Goal: Task Accomplishment & Management: Use online tool/utility

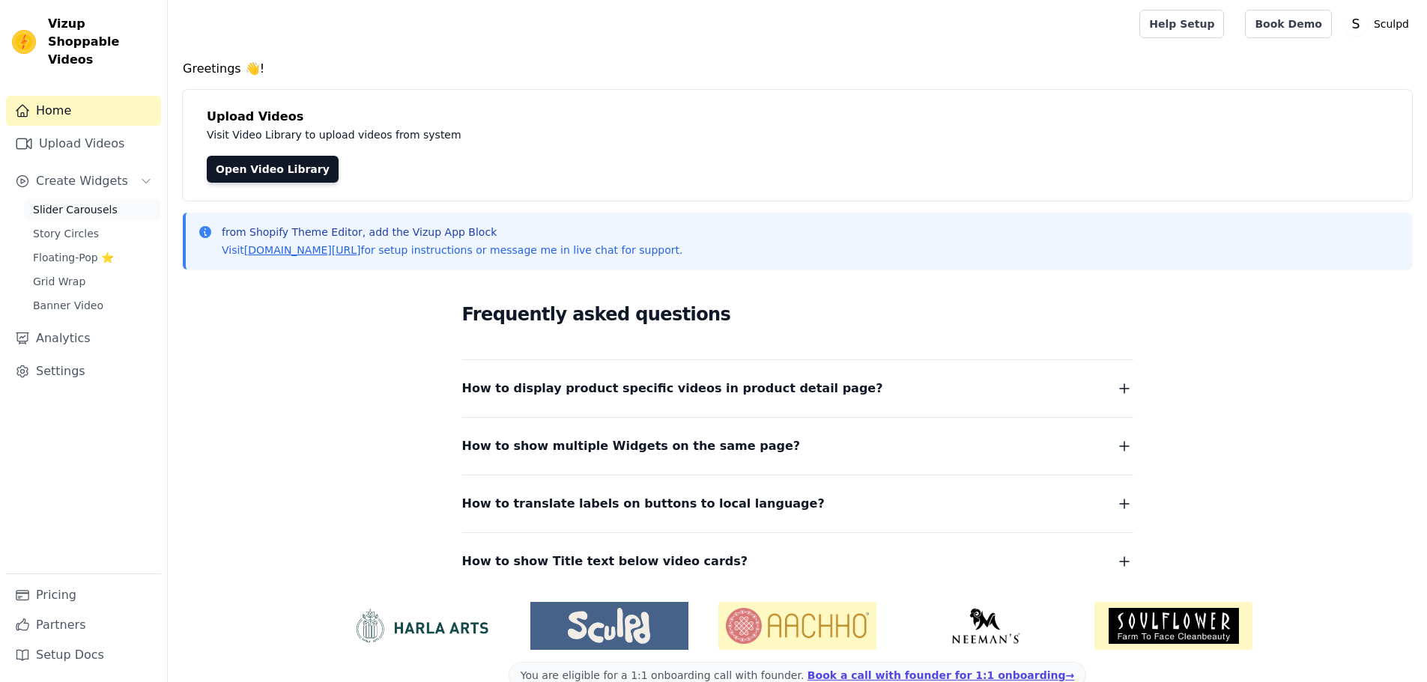
click at [53, 202] on span "Slider Carousels" at bounding box center [75, 209] width 85 height 15
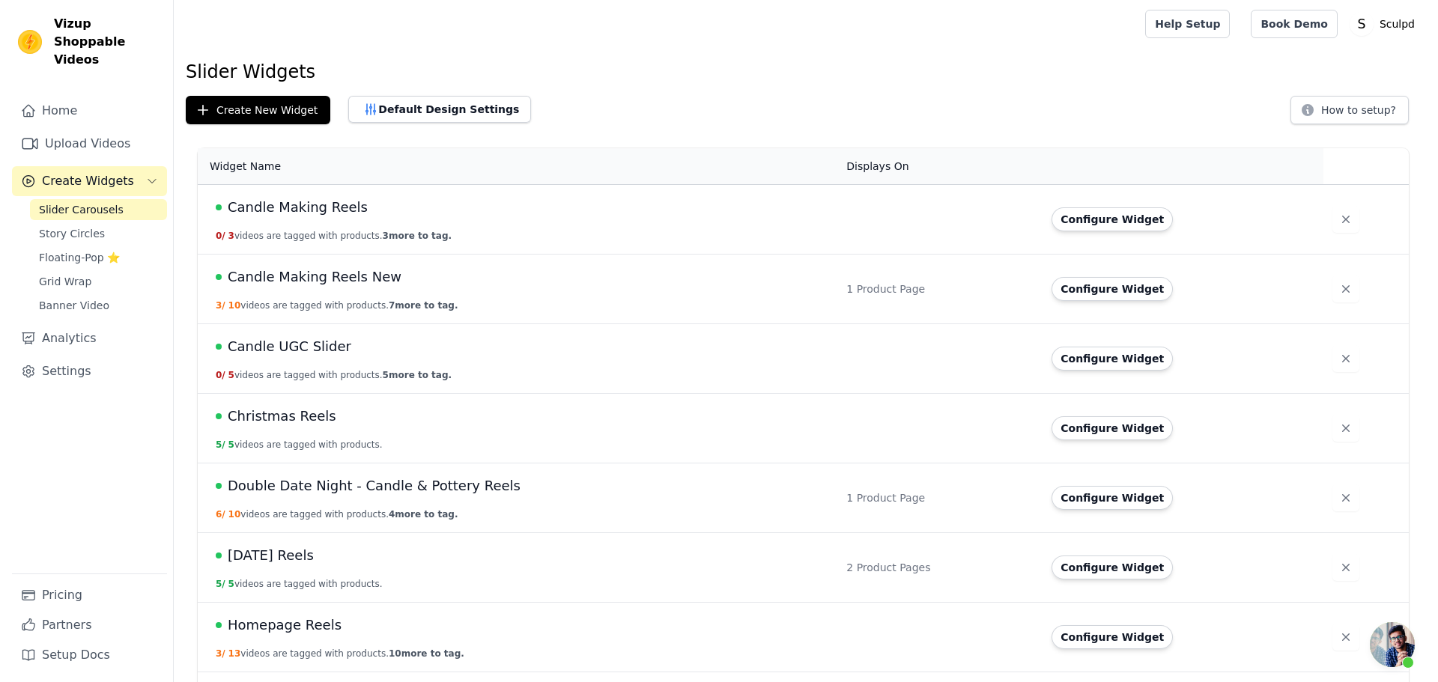
scroll to position [1503, 0]
click at [261, 552] on span "[DATE] Reels" at bounding box center [265, 555] width 86 height 21
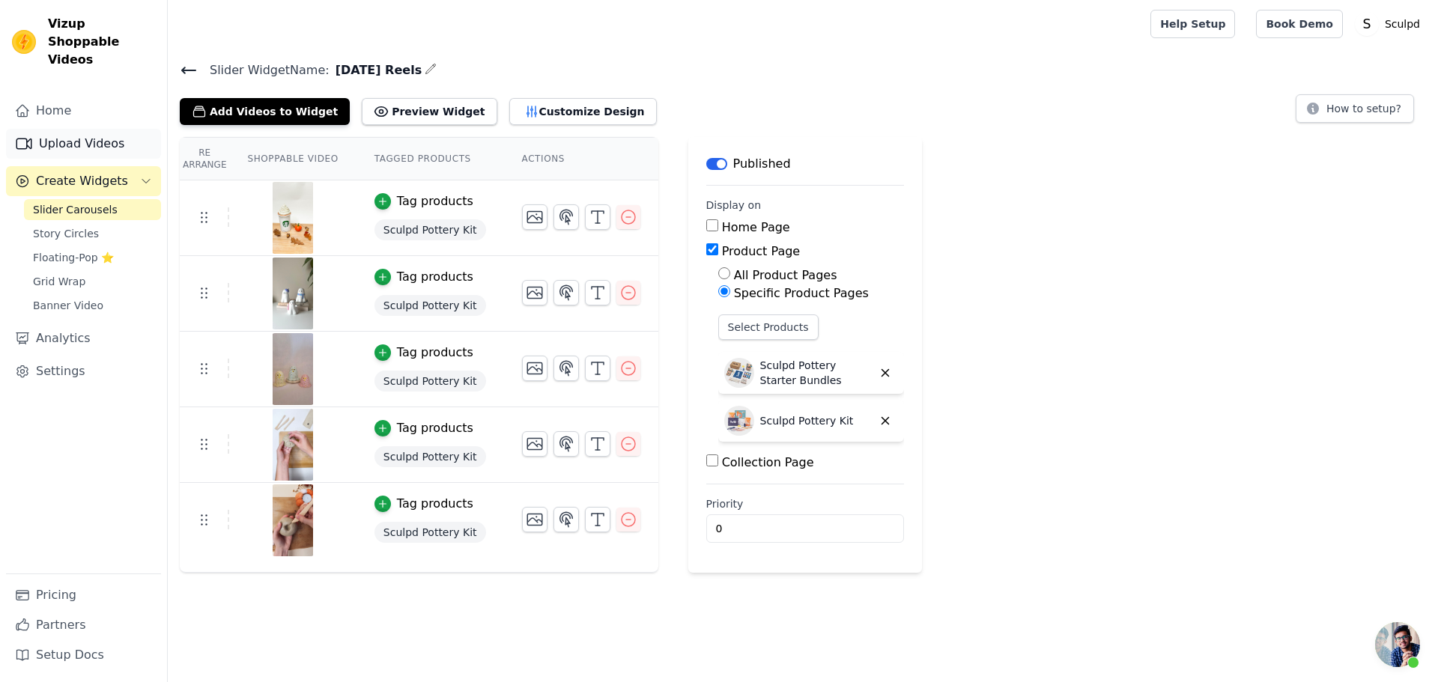
click at [72, 129] on link "Upload Videos" at bounding box center [83, 144] width 155 height 30
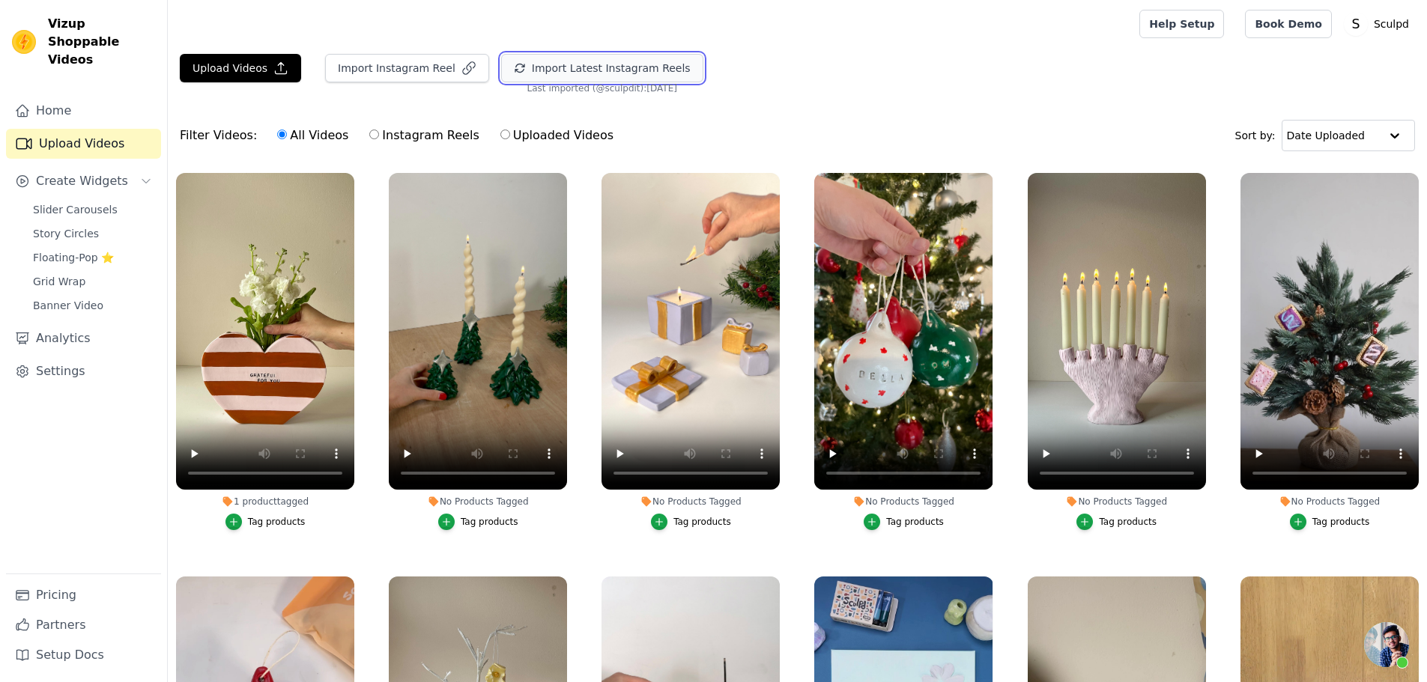
click at [573, 65] on button "Import Latest Instagram Reels" at bounding box center [602, 68] width 202 height 28
click at [988, 104] on div "Upload Videos Import Instagram Reel Import Latest Instagram Reels Import Latest…" at bounding box center [797, 426] width 1259 height 745
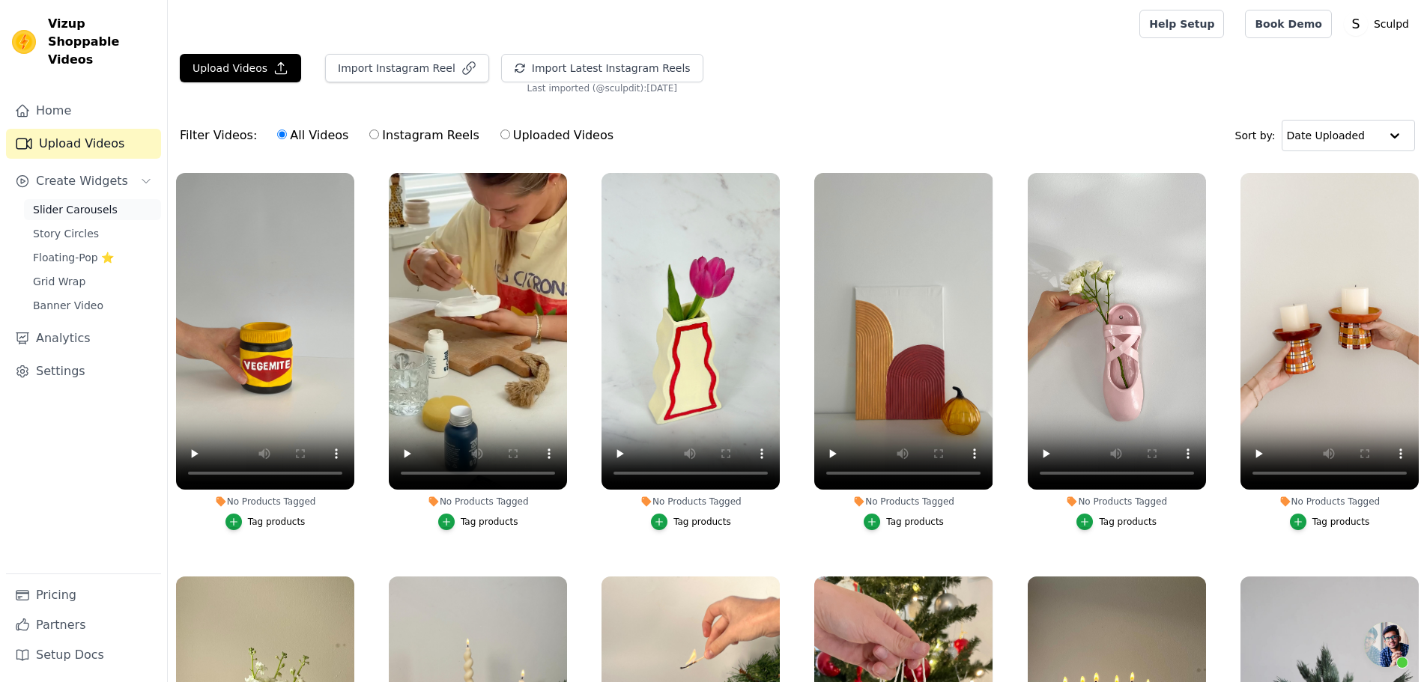
click at [75, 202] on span "Slider Carousels" at bounding box center [75, 209] width 85 height 15
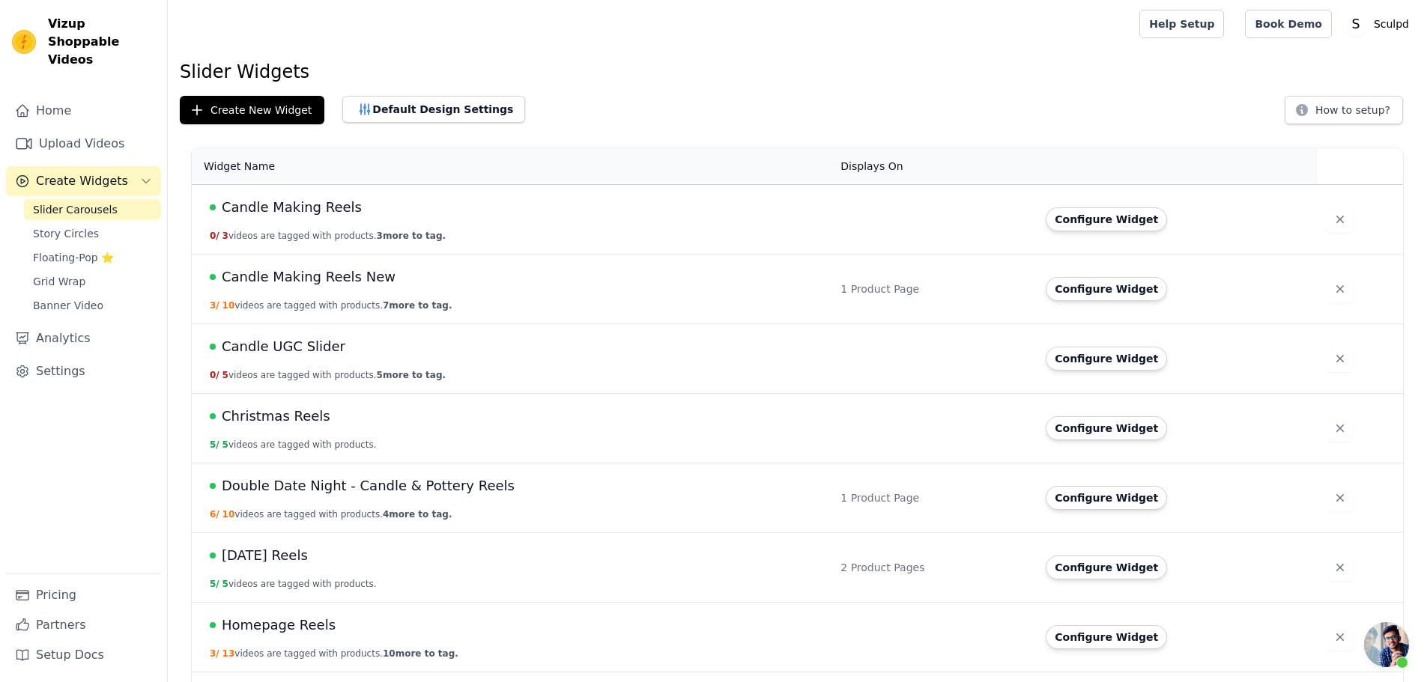
click at [283, 562] on span "[DATE] Reels" at bounding box center [265, 555] width 86 height 21
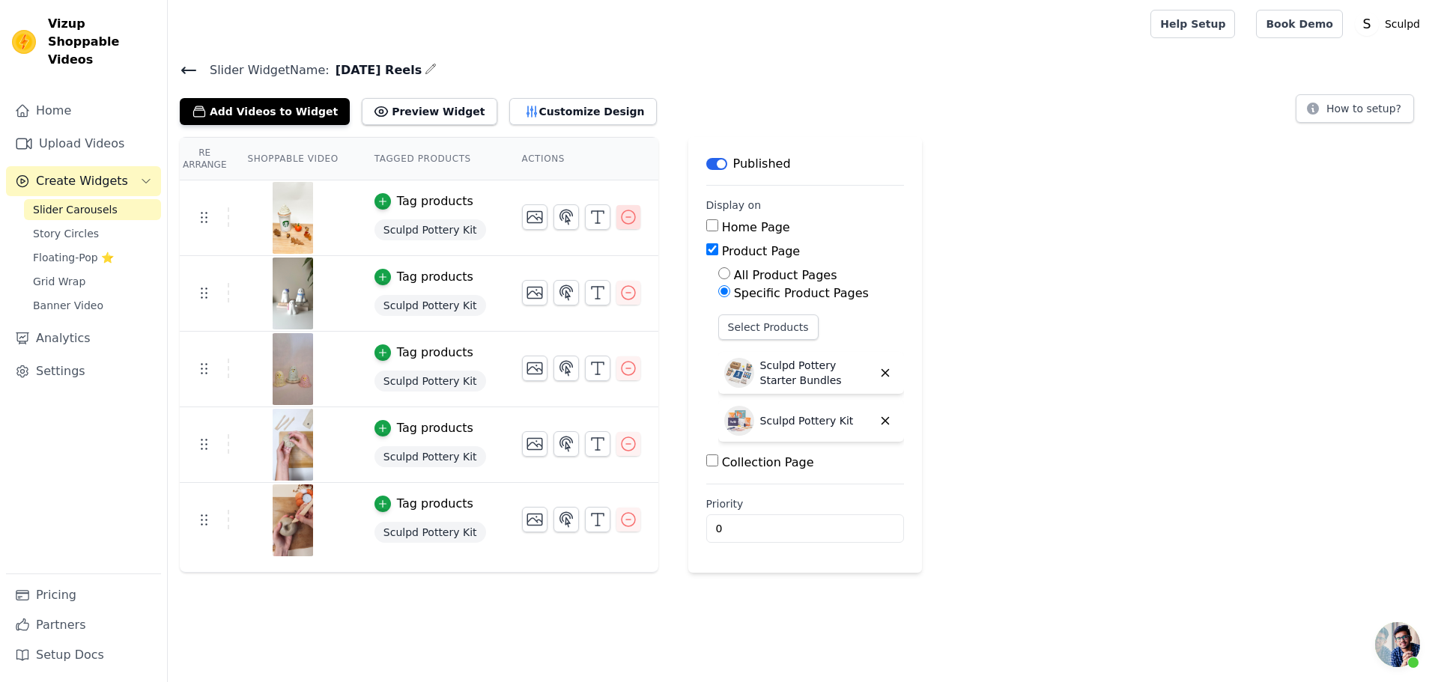
click at [619, 222] on icon "button" at bounding box center [628, 217] width 18 height 18
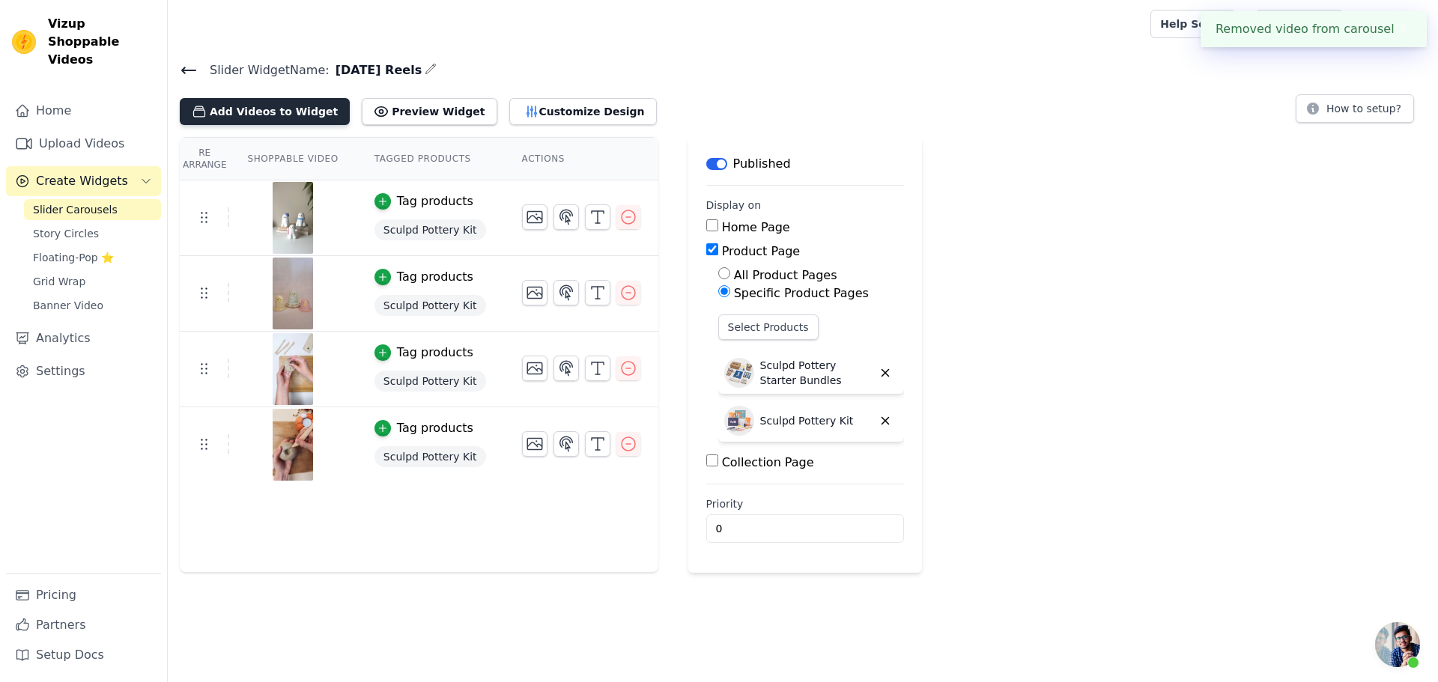
click at [275, 115] on button "Add Videos to Widget" at bounding box center [265, 111] width 170 height 27
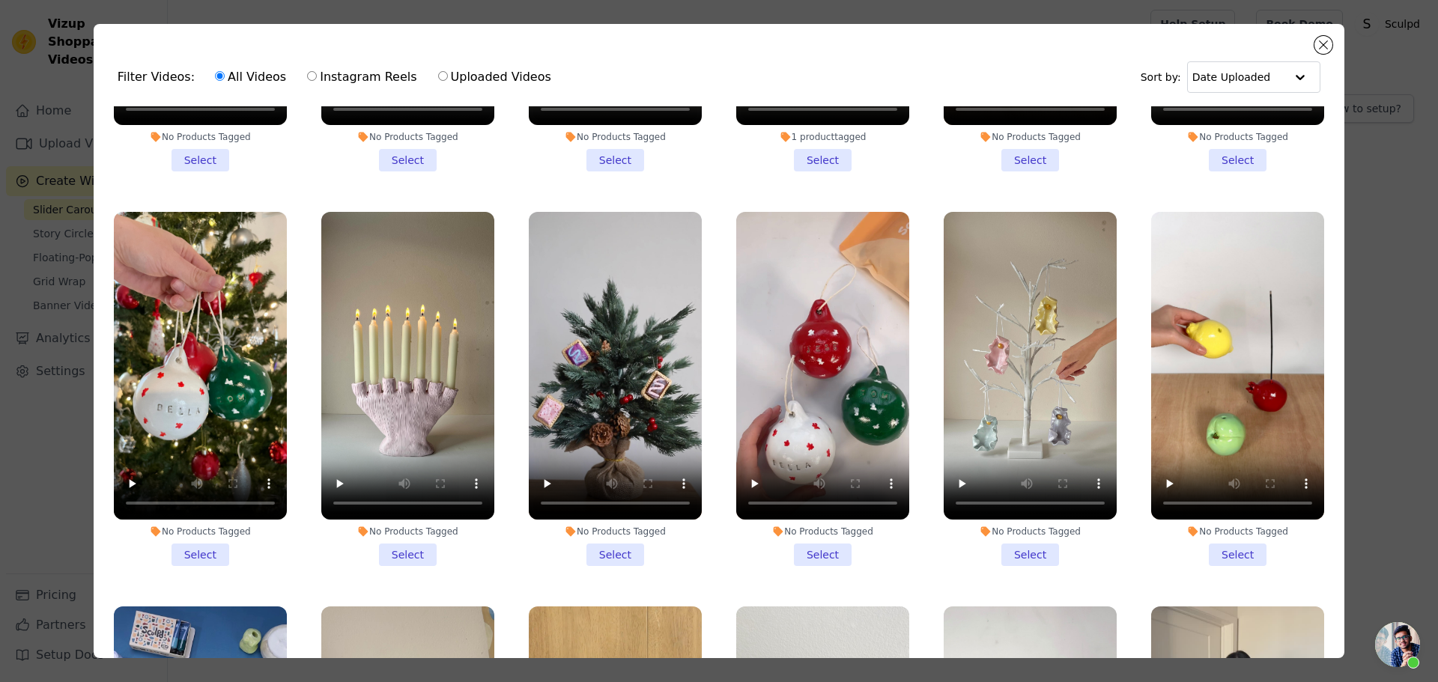
scroll to position [1123, 0]
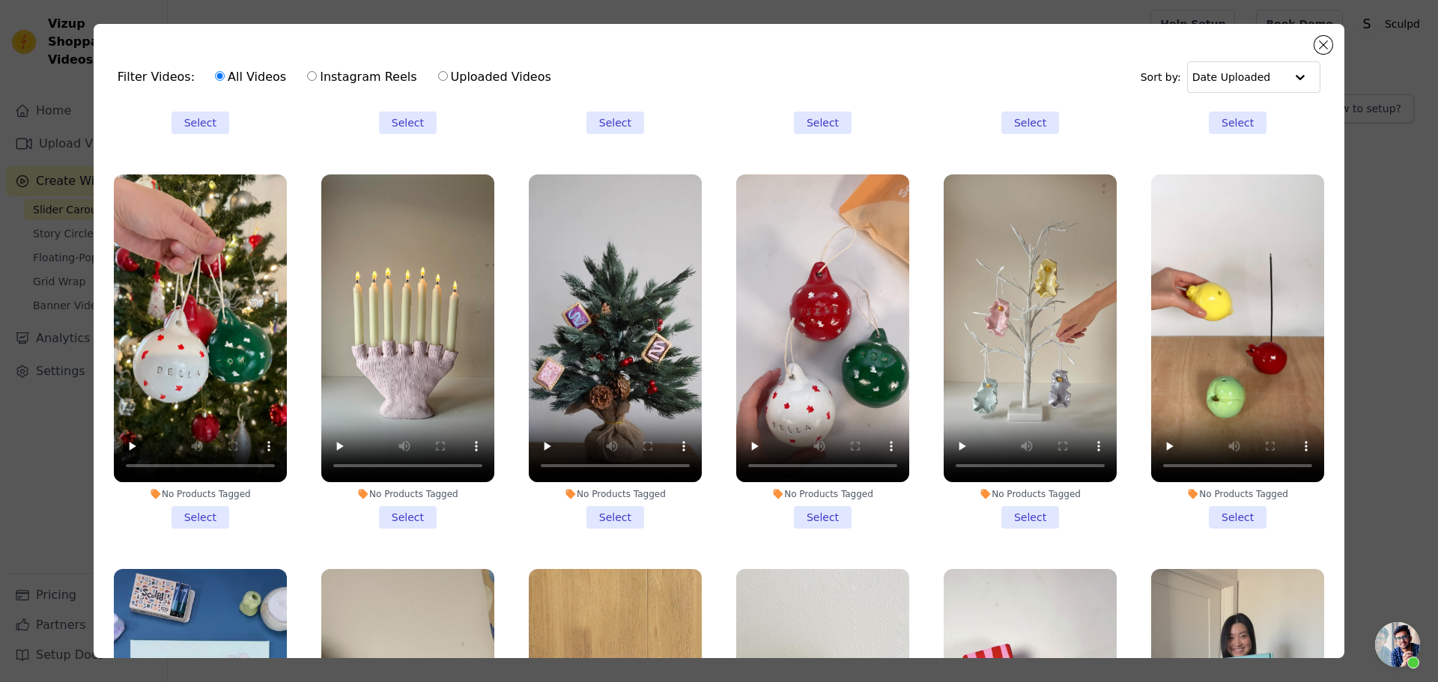
click at [413, 500] on li "No Products Tagged Select" at bounding box center [407, 351] width 173 height 354
click at [0, 0] on input "No Products Tagged Select" at bounding box center [0, 0] width 0 height 0
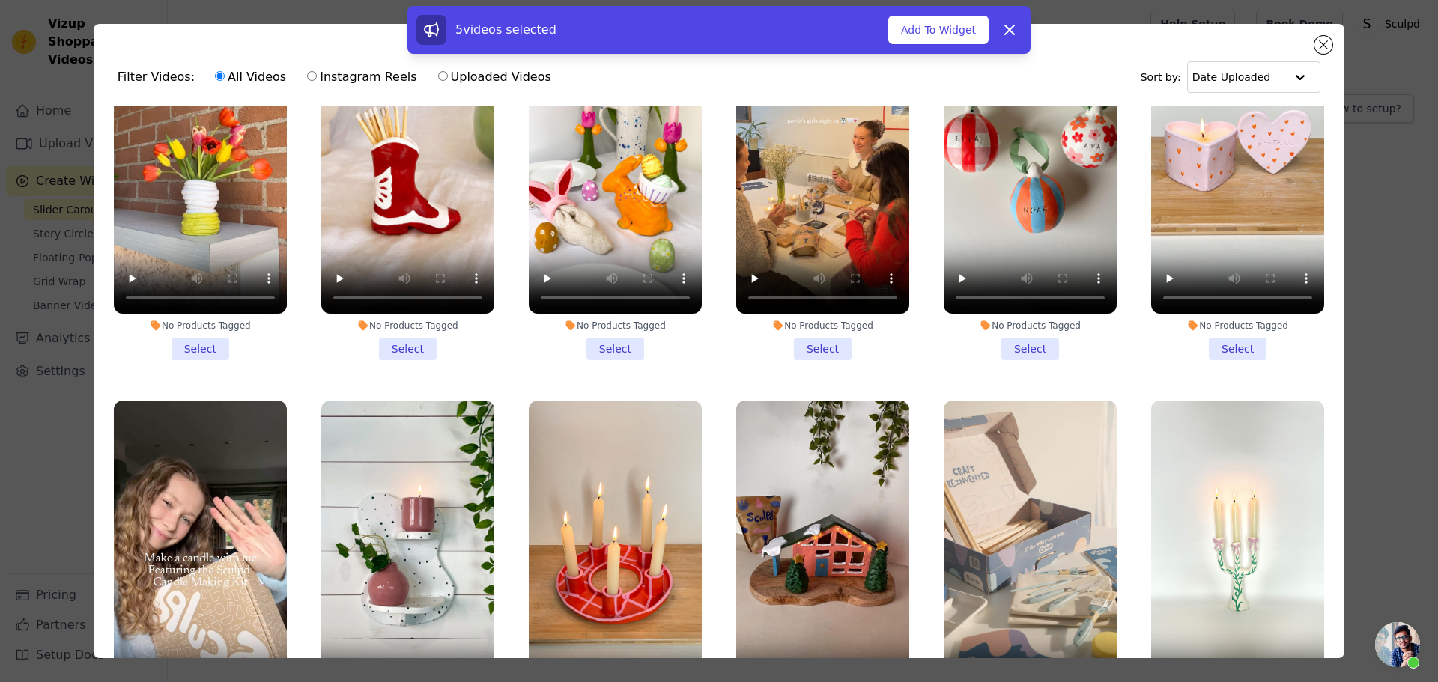
scroll to position [4868, 0]
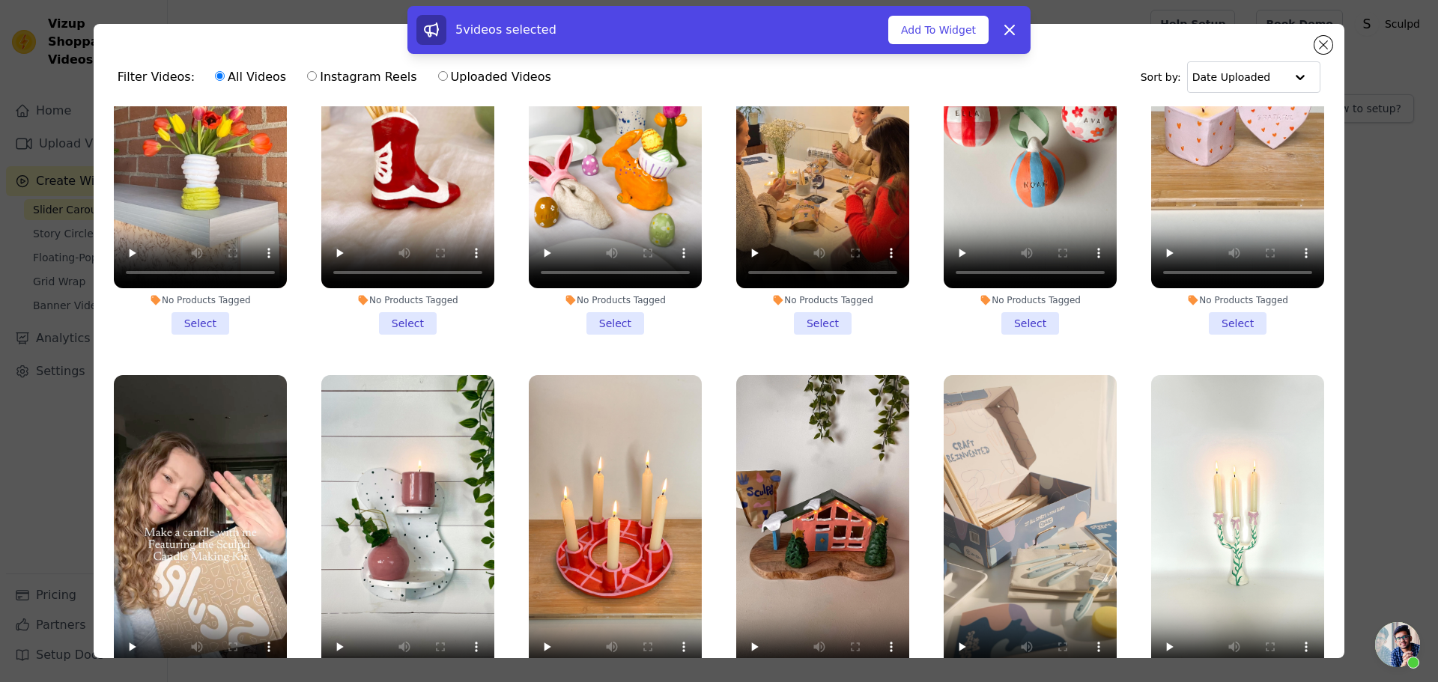
click at [1232, 639] on li "No Products Tagged Select" at bounding box center [1237, 552] width 173 height 354
click at [0, 0] on input "No Products Tagged Select" at bounding box center [0, 0] width 0 height 0
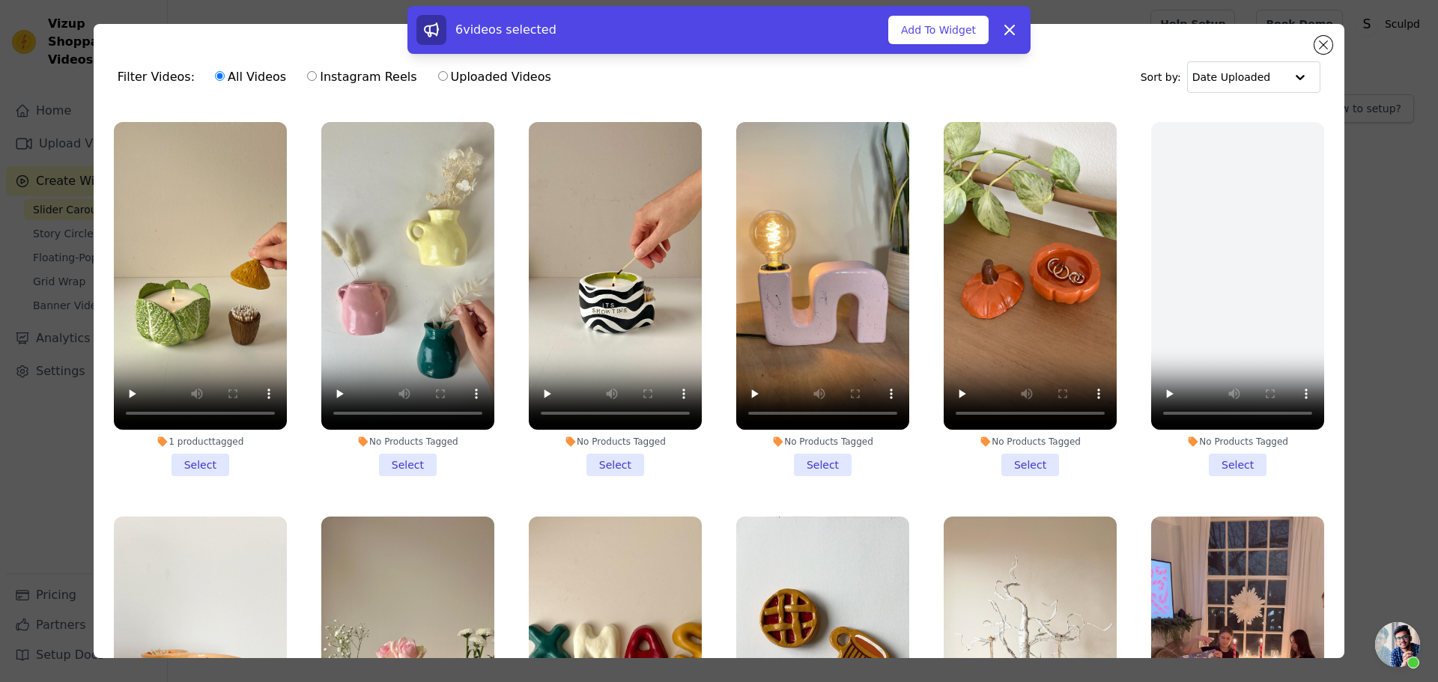
scroll to position [5841, 0]
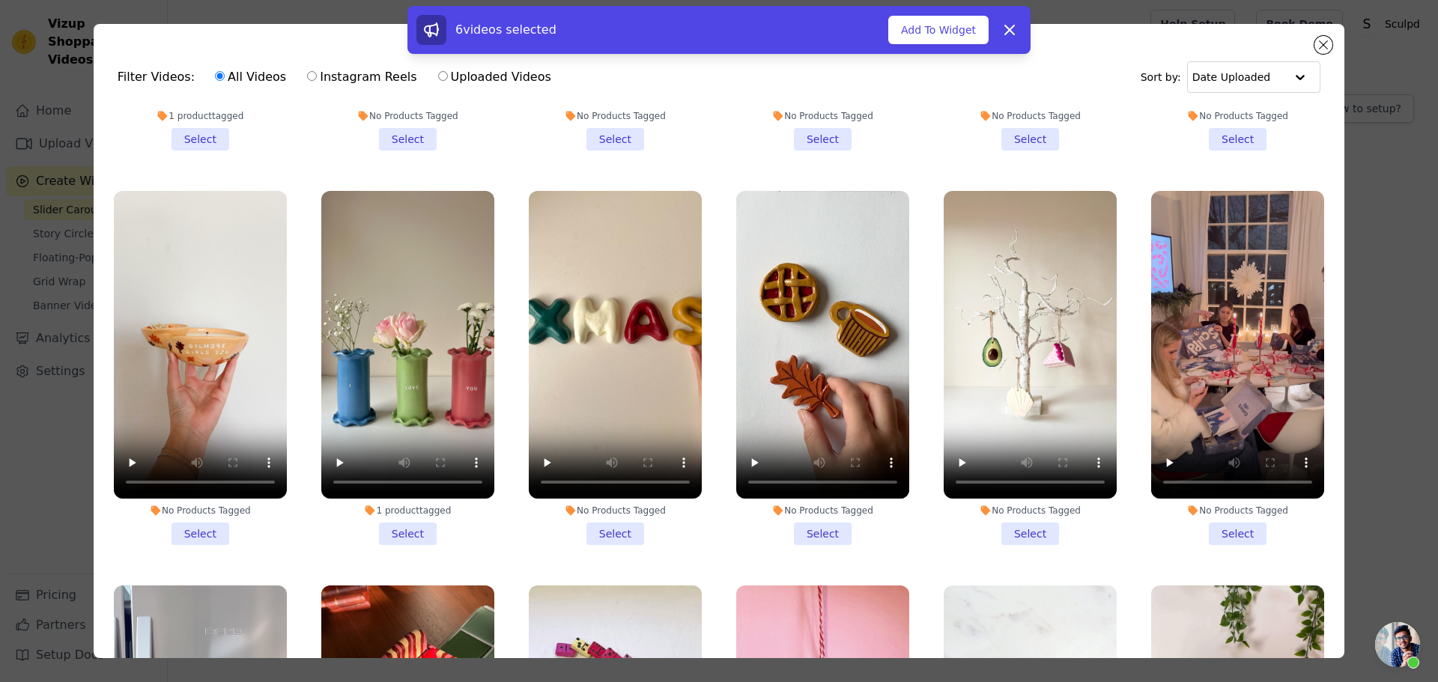
click at [174, 443] on li "No Products Tagged Select" at bounding box center [200, 368] width 173 height 354
click at [0, 0] on input "No Products Tagged Select" at bounding box center [0, 0] width 0 height 0
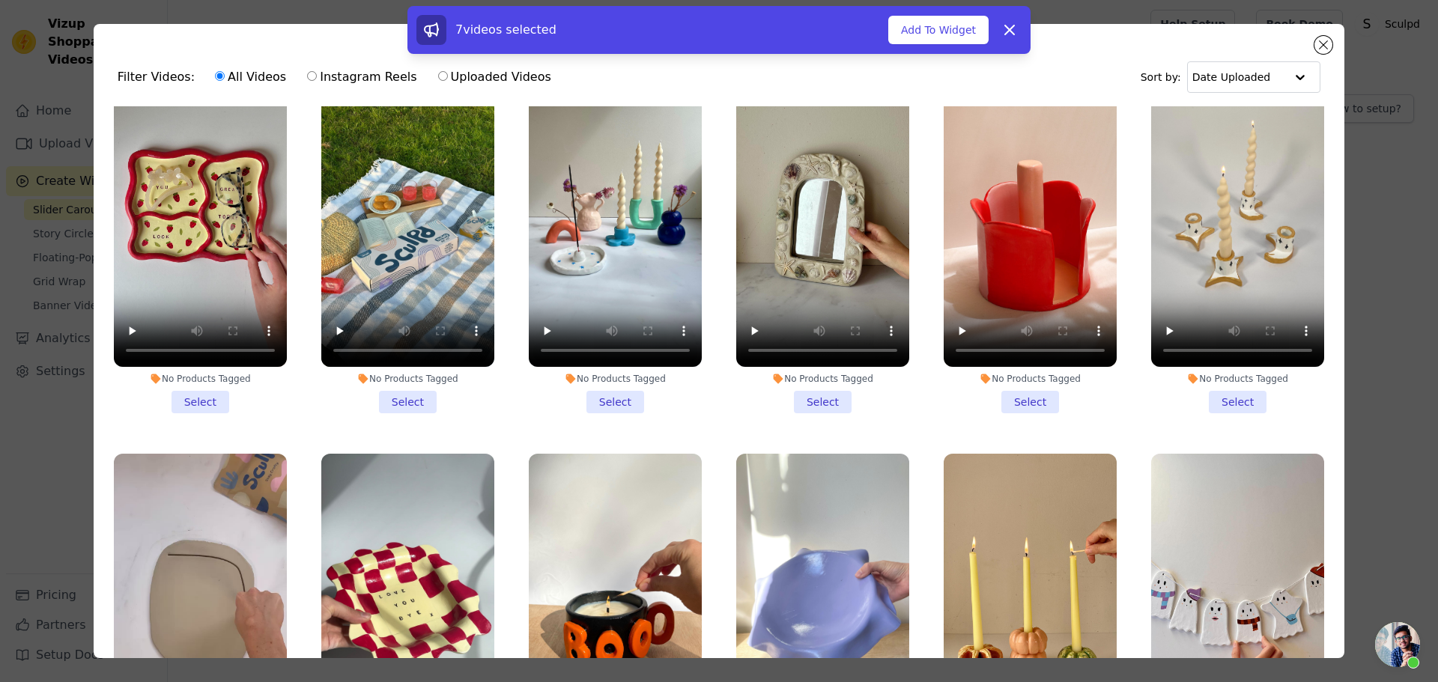
scroll to position [8524, 0]
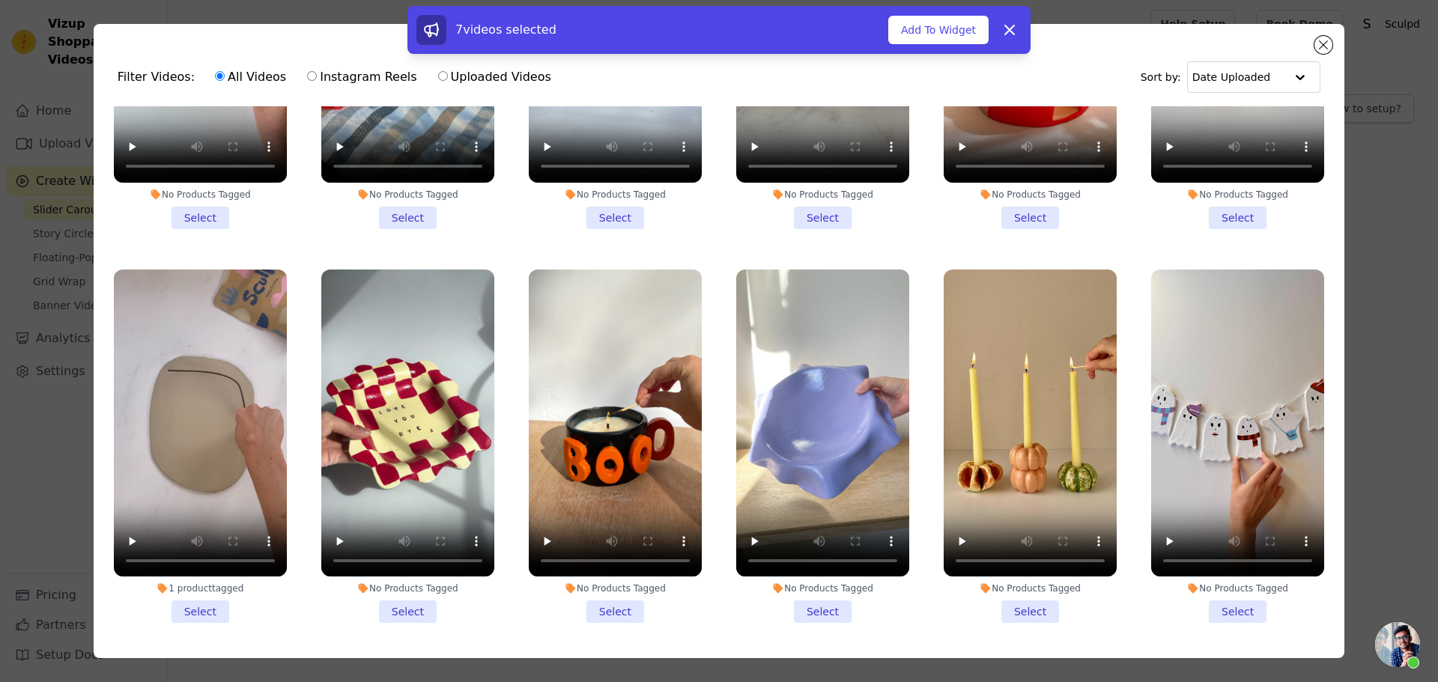
click at [1222, 488] on li "No Products Tagged Select" at bounding box center [1237, 447] width 173 height 354
click at [0, 0] on input "No Products Tagged Select" at bounding box center [0, 0] width 0 height 0
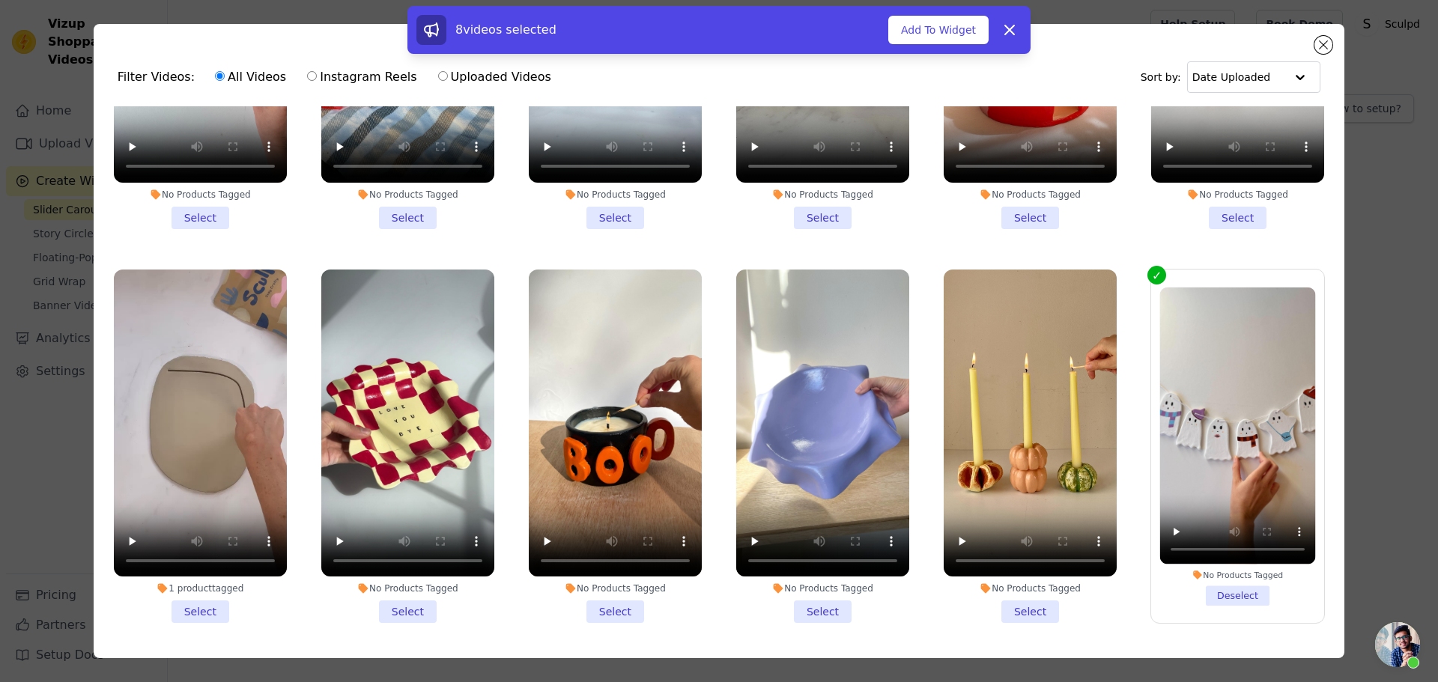
click at [1030, 484] on li "No Products Tagged Select" at bounding box center [1030, 447] width 173 height 354
click at [0, 0] on input "No Products Tagged Select" at bounding box center [0, 0] width 0 height 0
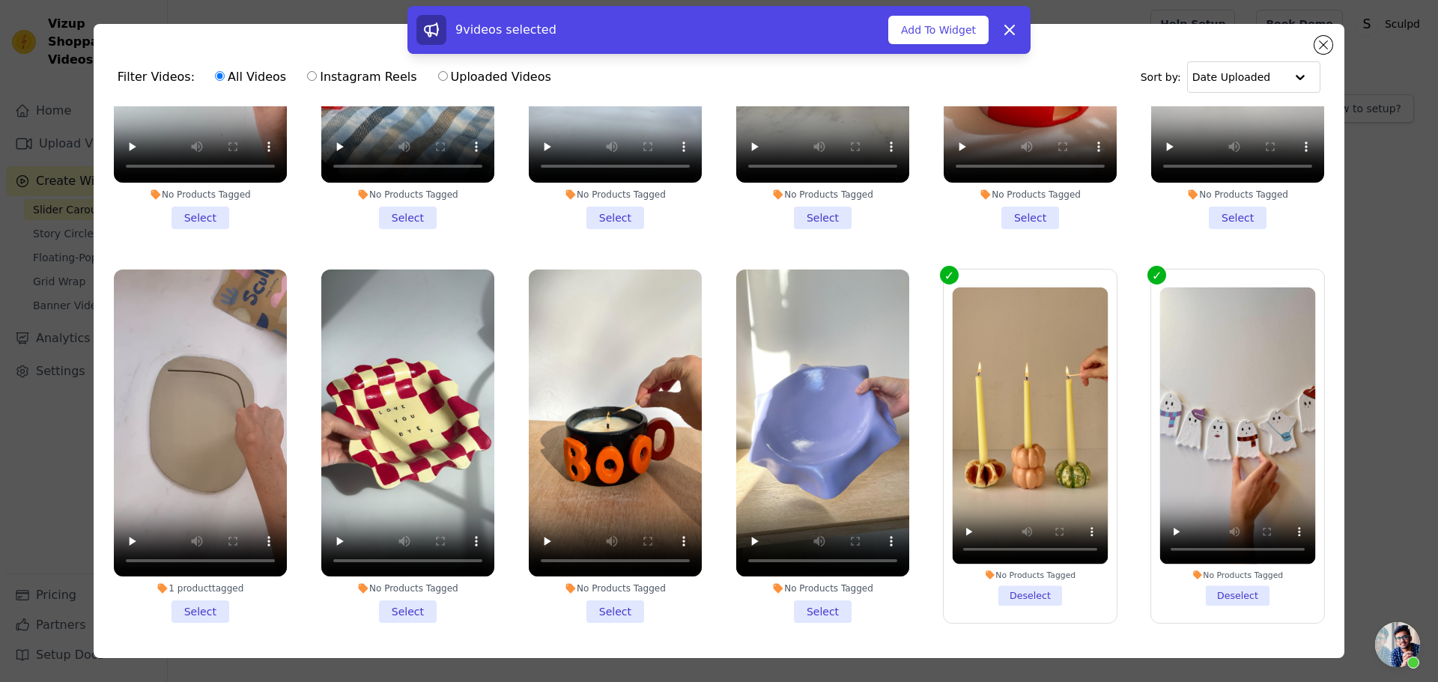
click at [1012, 465] on li "No Products Tagged Deselect" at bounding box center [1031, 446] width 156 height 318
click at [0, 0] on input "No Products Tagged Deselect" at bounding box center [0, 0] width 0 height 0
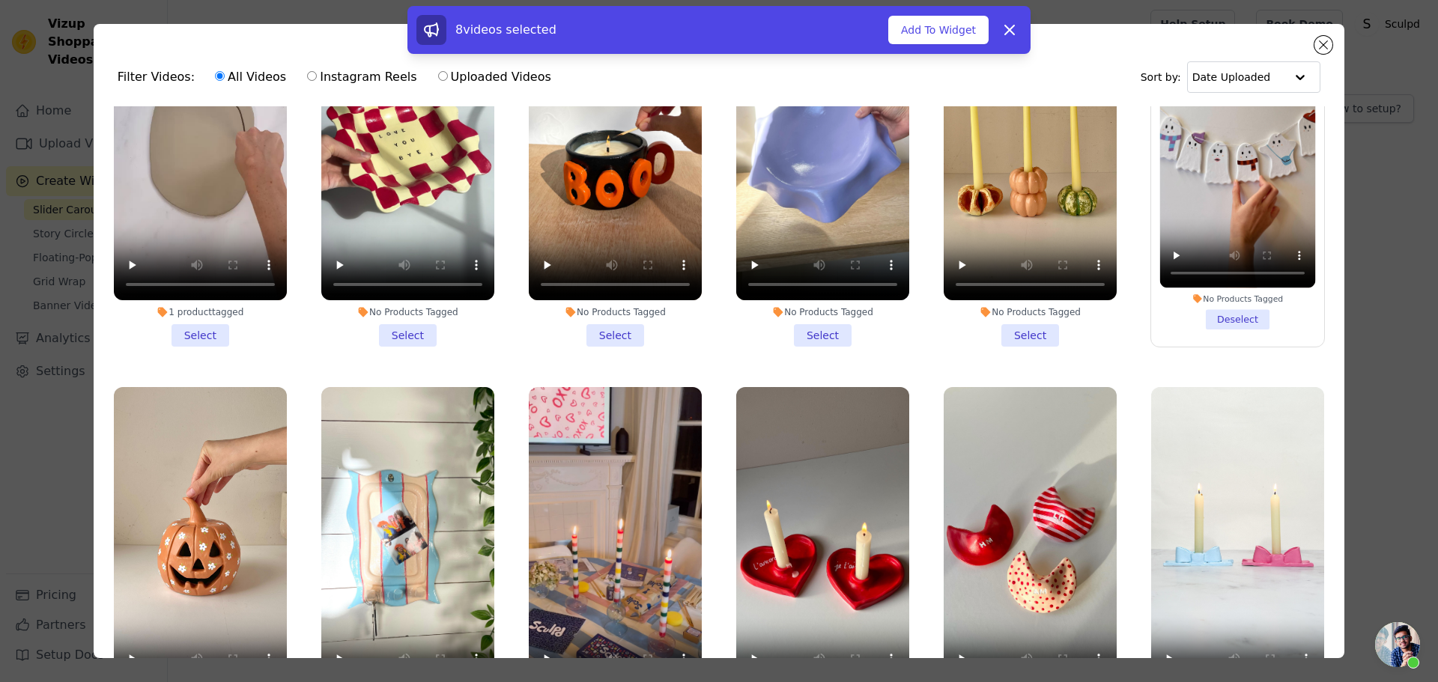
scroll to position [8824, 0]
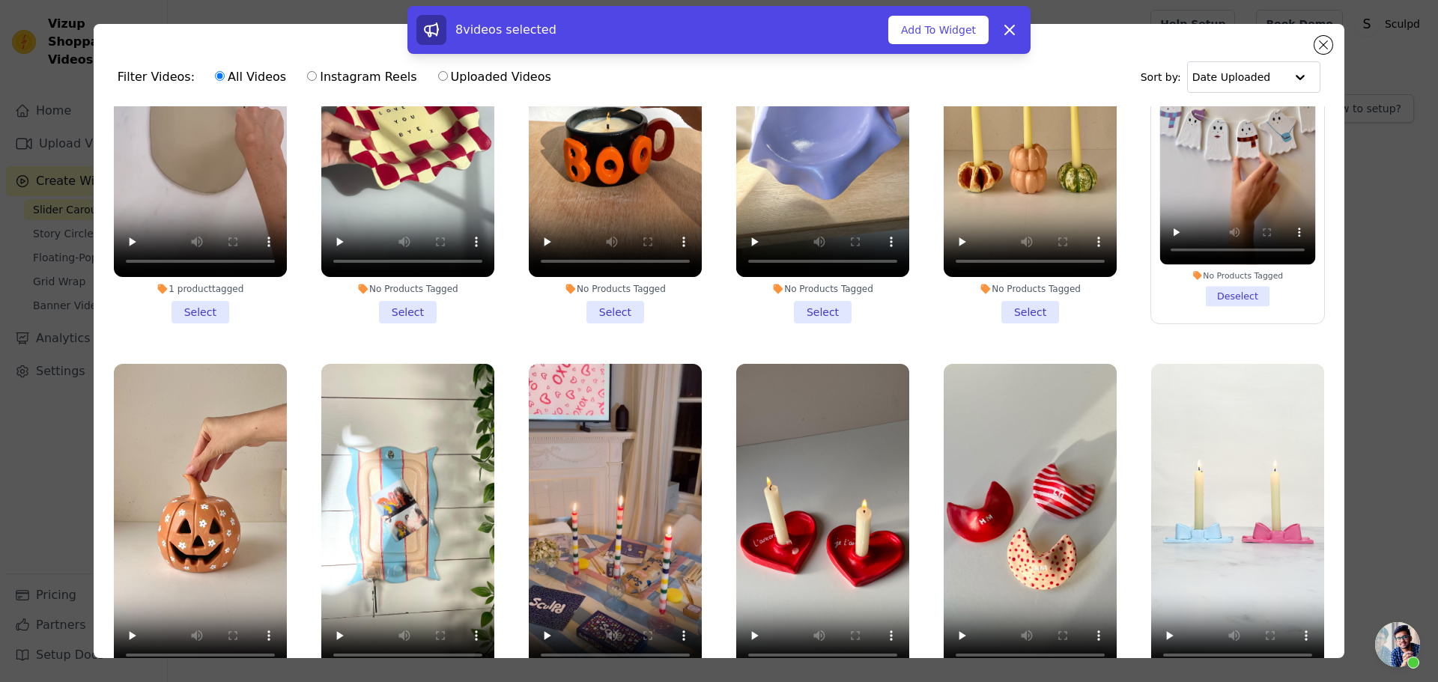
click at [200, 571] on li "1 product tagged Select" at bounding box center [200, 541] width 173 height 354
click at [0, 0] on input "1 product tagged Select" at bounding box center [0, 0] width 0 height 0
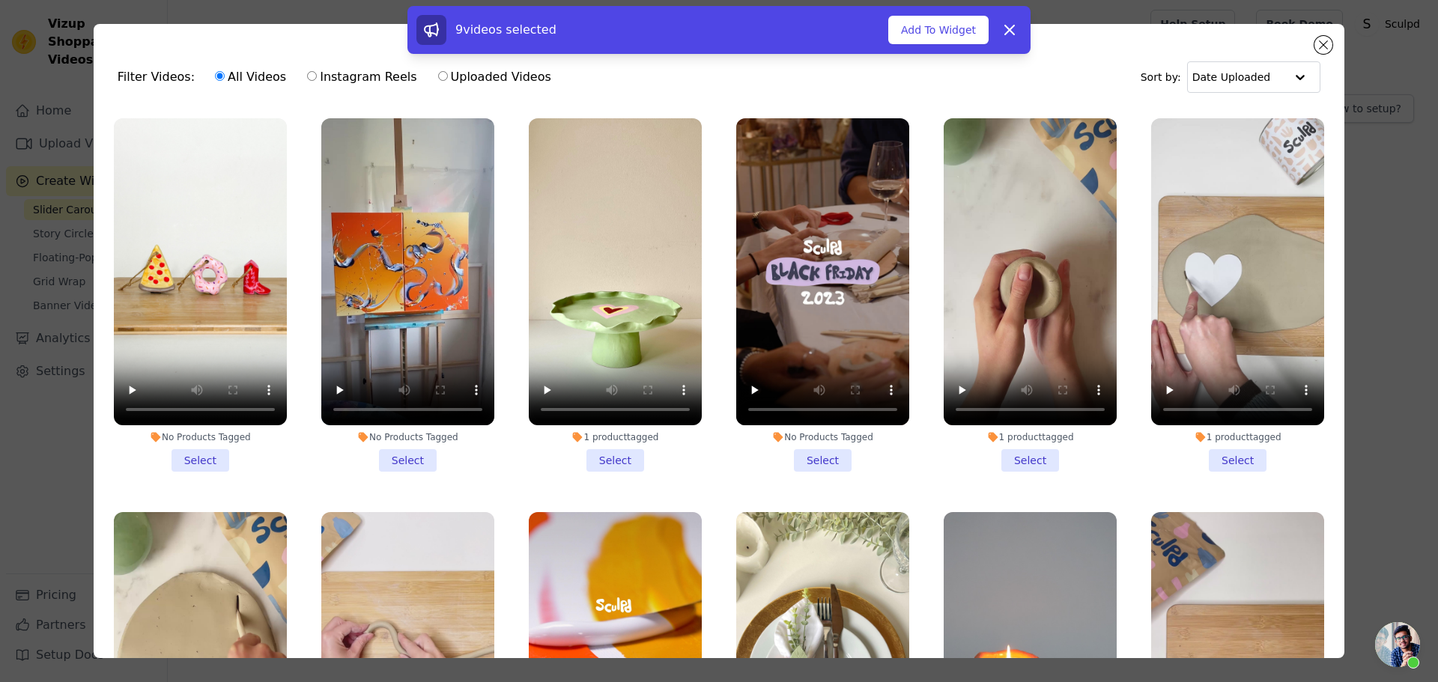
scroll to position [14290, 0]
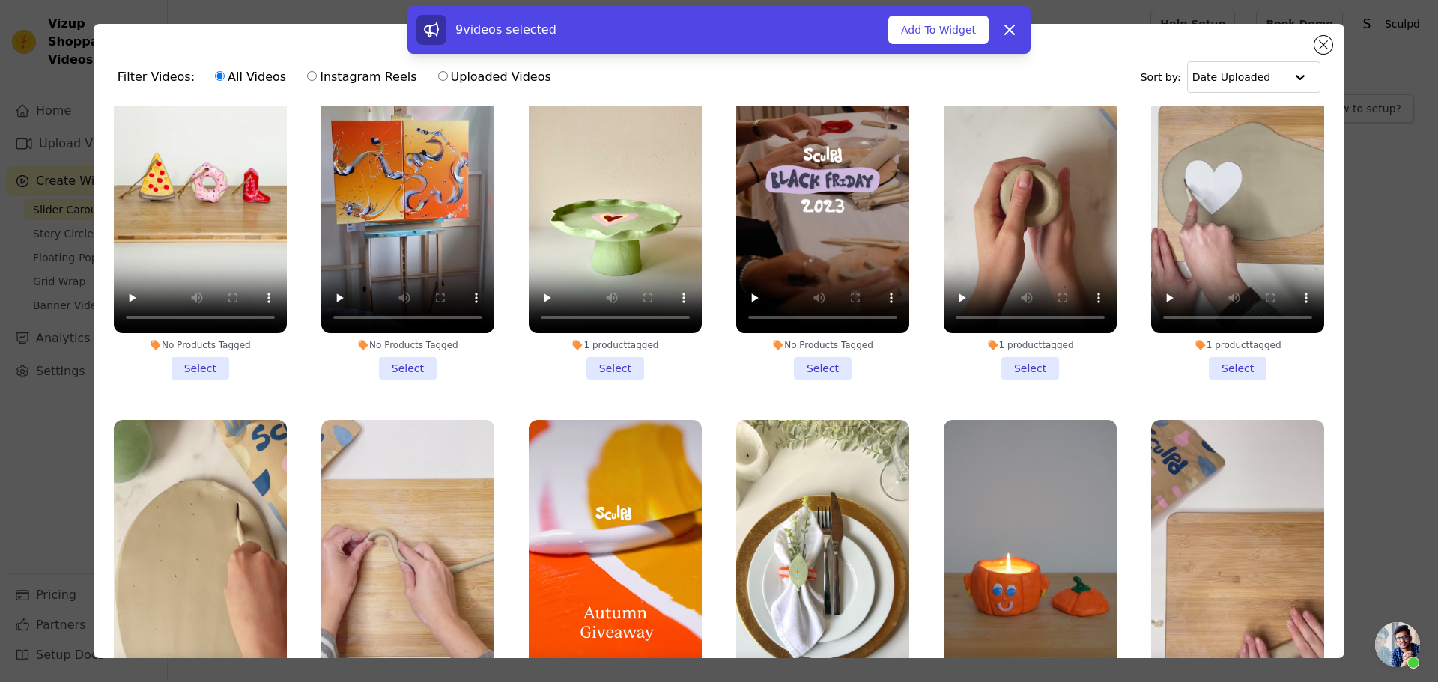
click at [1013, 559] on li "No Products Tagged Select" at bounding box center [1030, 597] width 173 height 354
click at [0, 0] on input "No Products Tagged Select" at bounding box center [0, 0] width 0 height 0
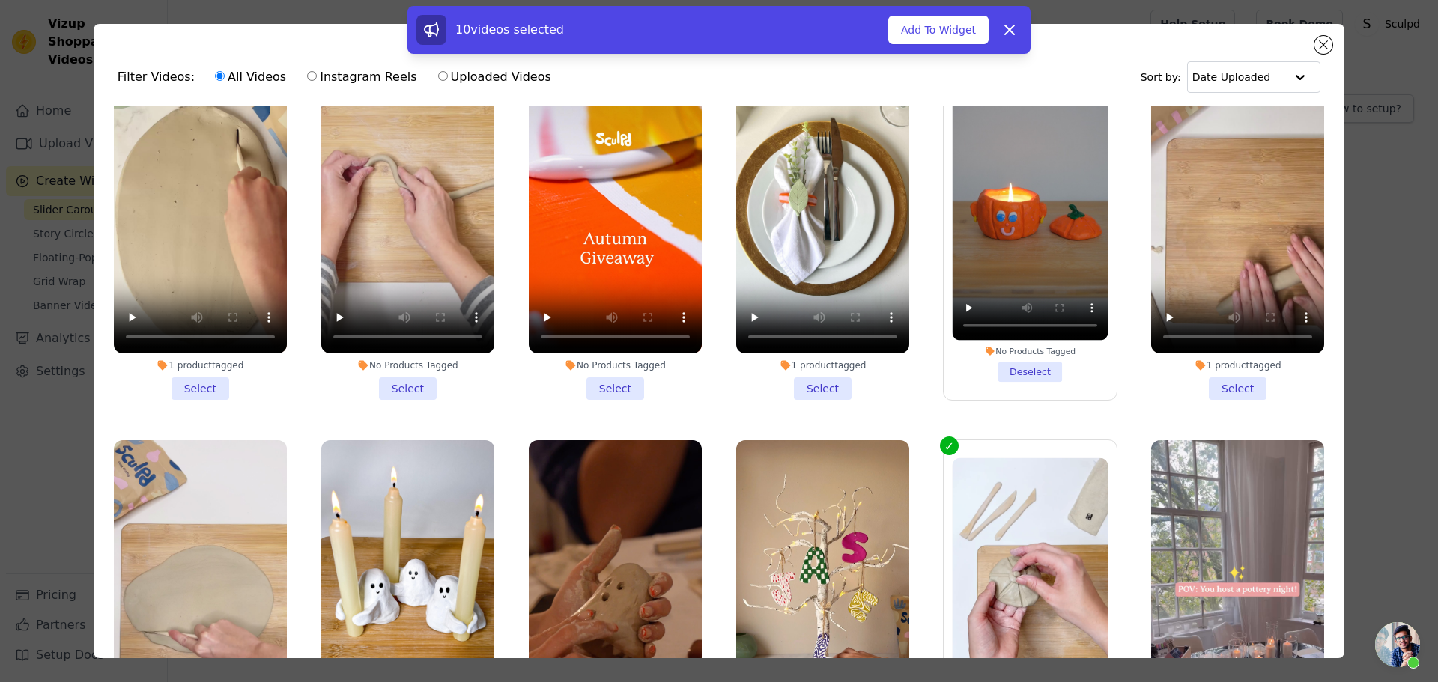
scroll to position [14740, 0]
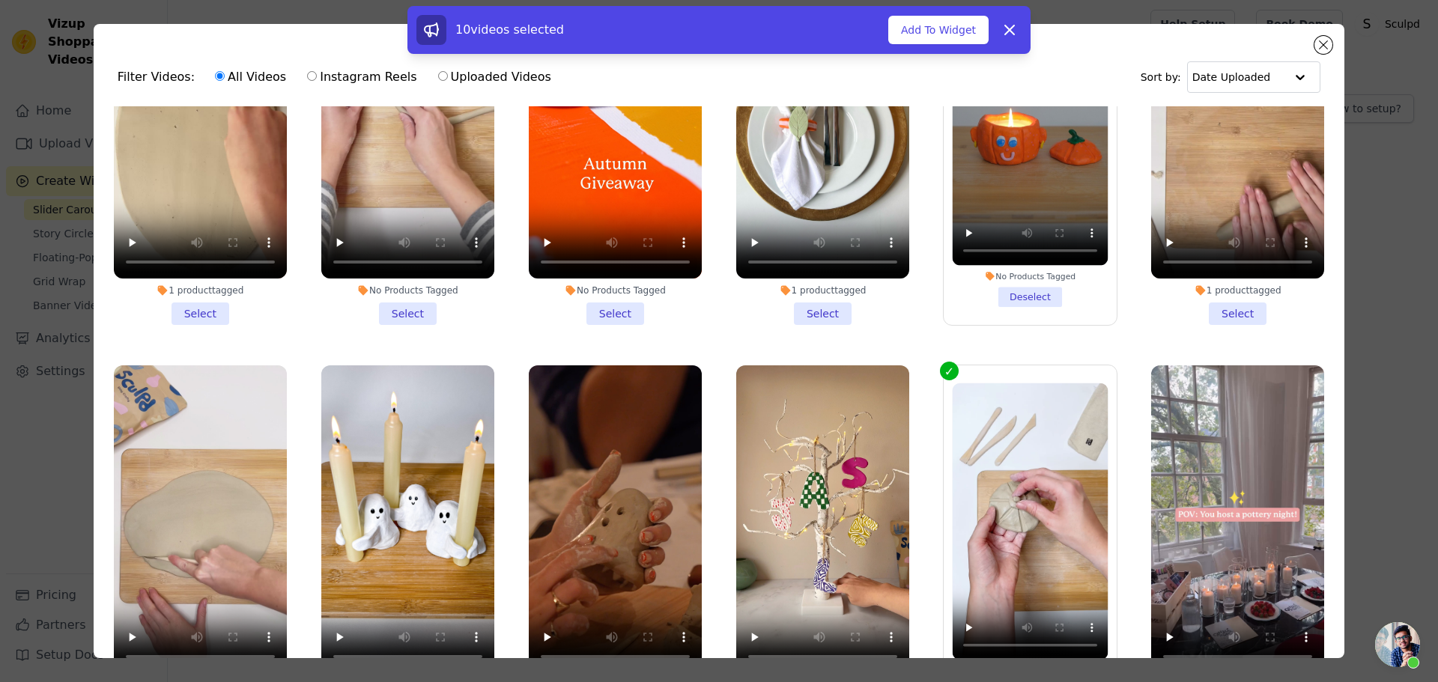
click at [392, 490] on li "No Products Tagged Select" at bounding box center [407, 542] width 173 height 354
click at [0, 0] on input "No Products Tagged Select" at bounding box center [0, 0] width 0 height 0
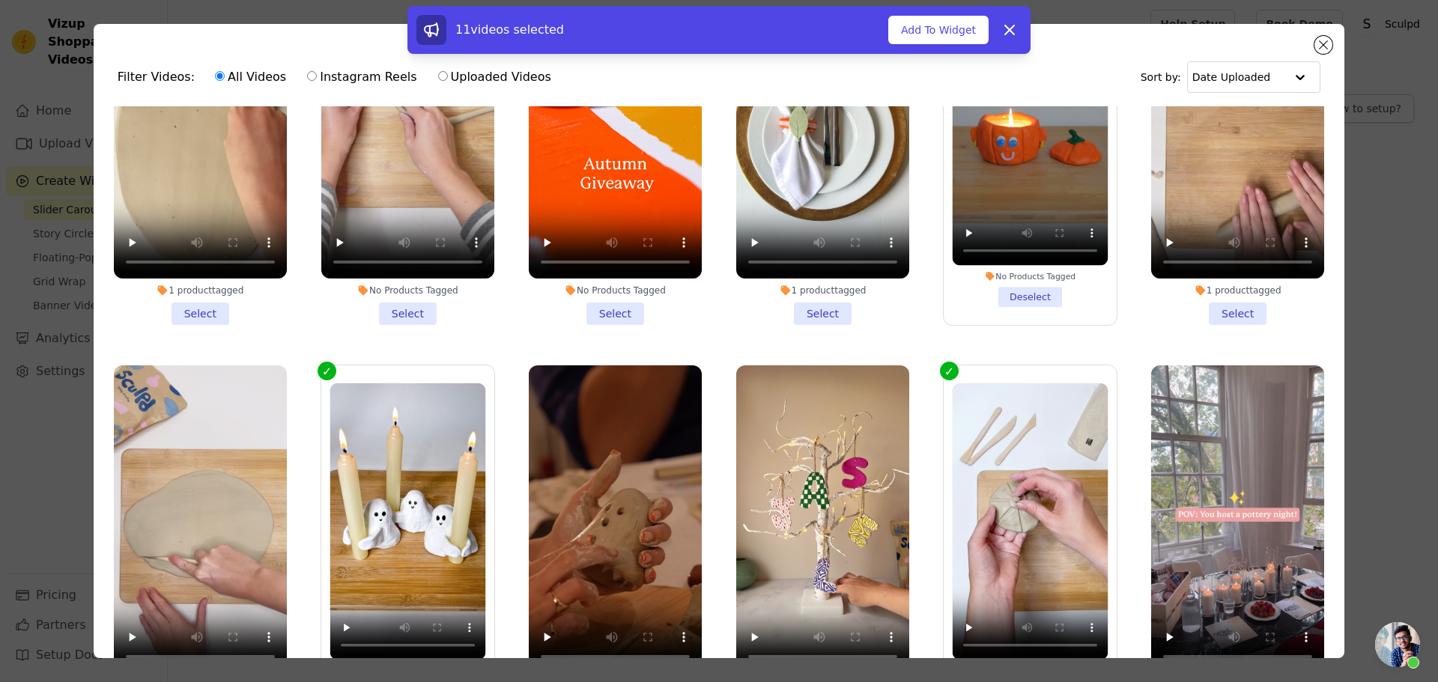
click at [605, 493] on li "No Products Tagged Select" at bounding box center [615, 542] width 173 height 354
click at [0, 0] on input "No Products Tagged Select" at bounding box center [0, 0] width 0 height 0
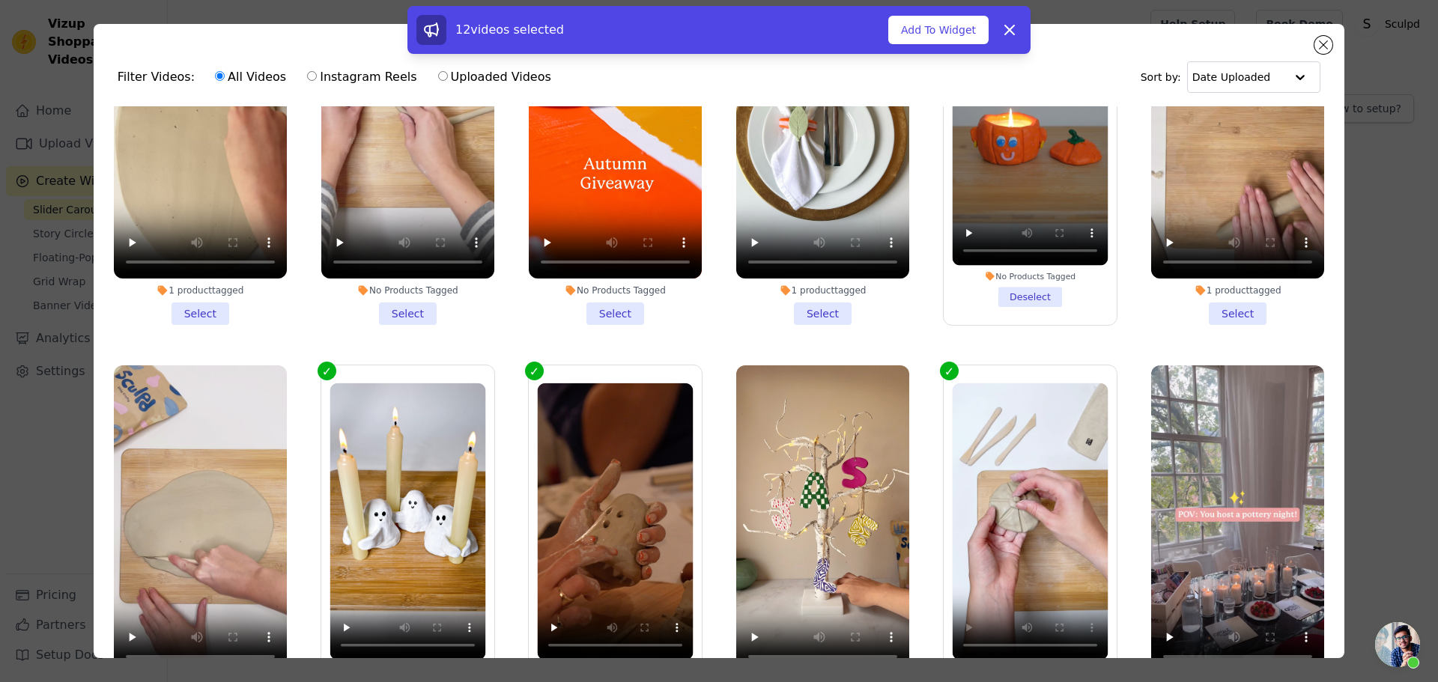
click at [1021, 470] on li "1 product tagged Deselect" at bounding box center [1031, 542] width 156 height 318
click at [0, 0] on input "1 product tagged Deselect" at bounding box center [0, 0] width 0 height 0
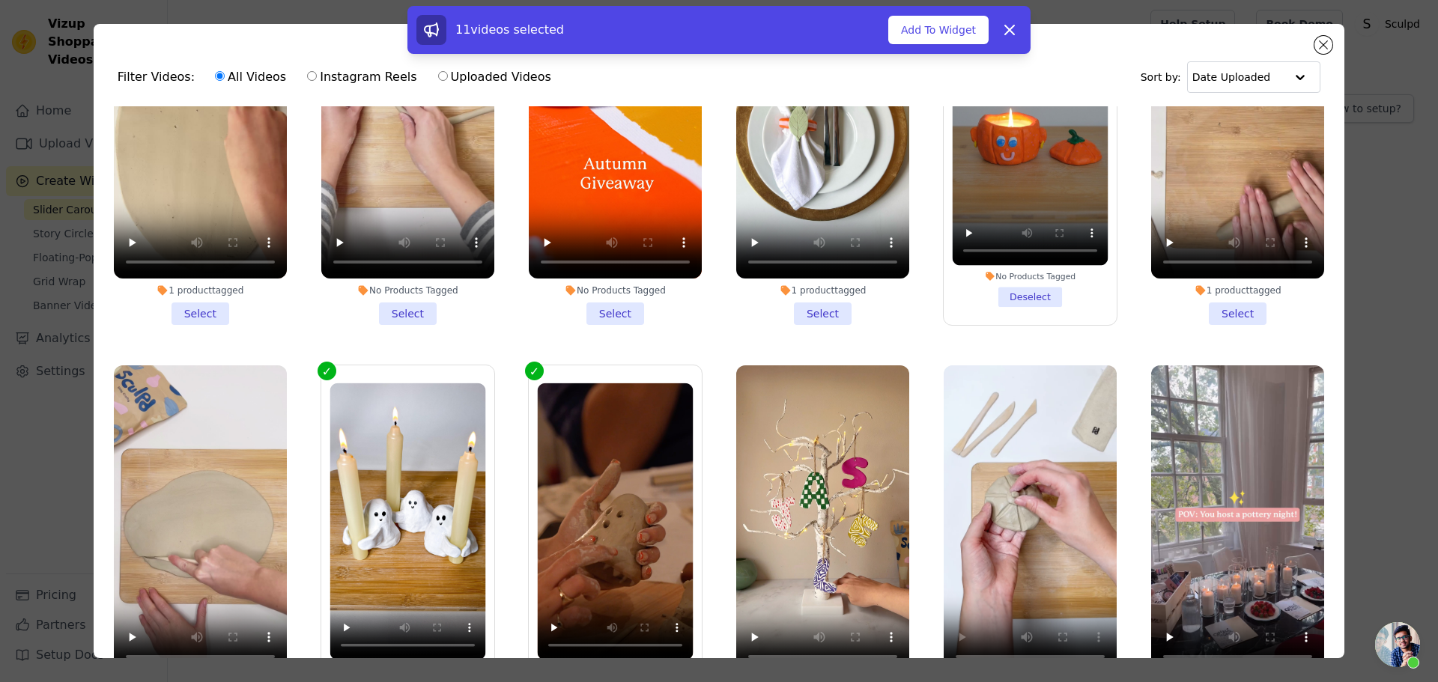
click at [1018, 488] on li "1 product tagged Select" at bounding box center [1030, 542] width 173 height 354
click at [0, 0] on input "1 product tagged Select" at bounding box center [0, 0] width 0 height 0
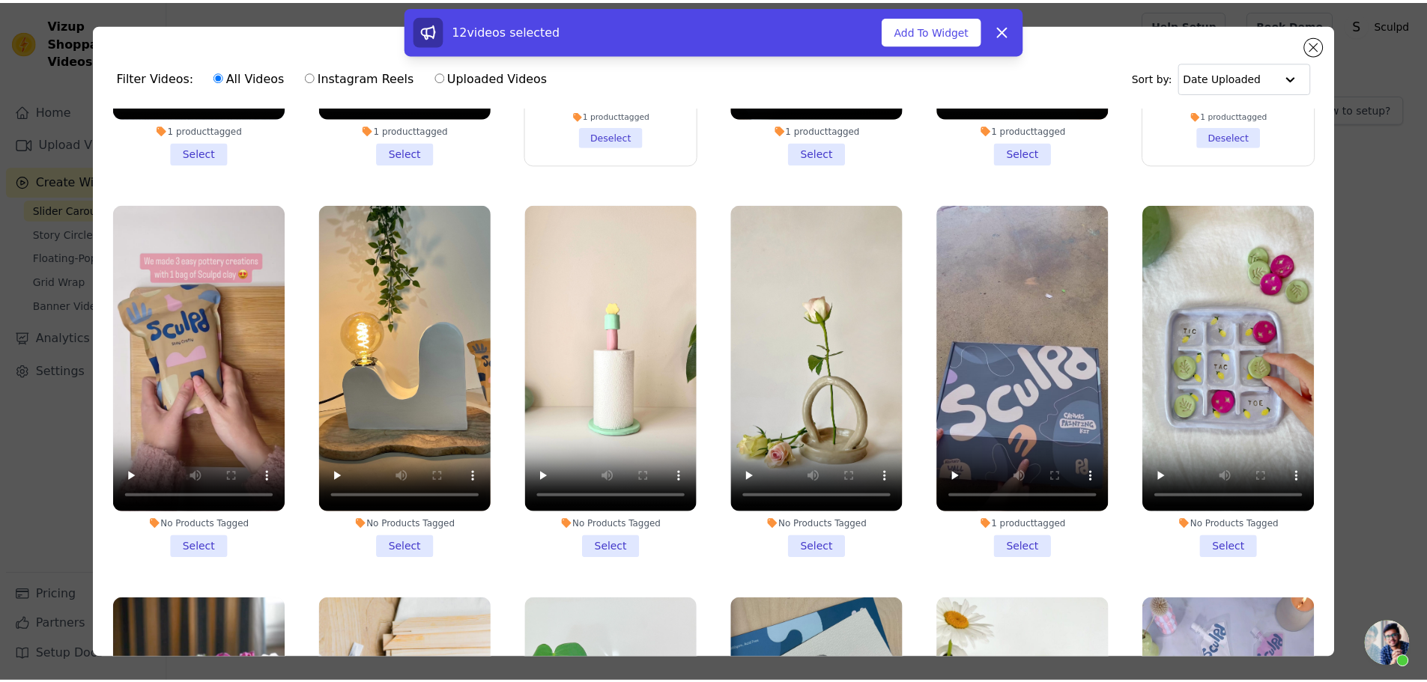
scroll to position [19298, 0]
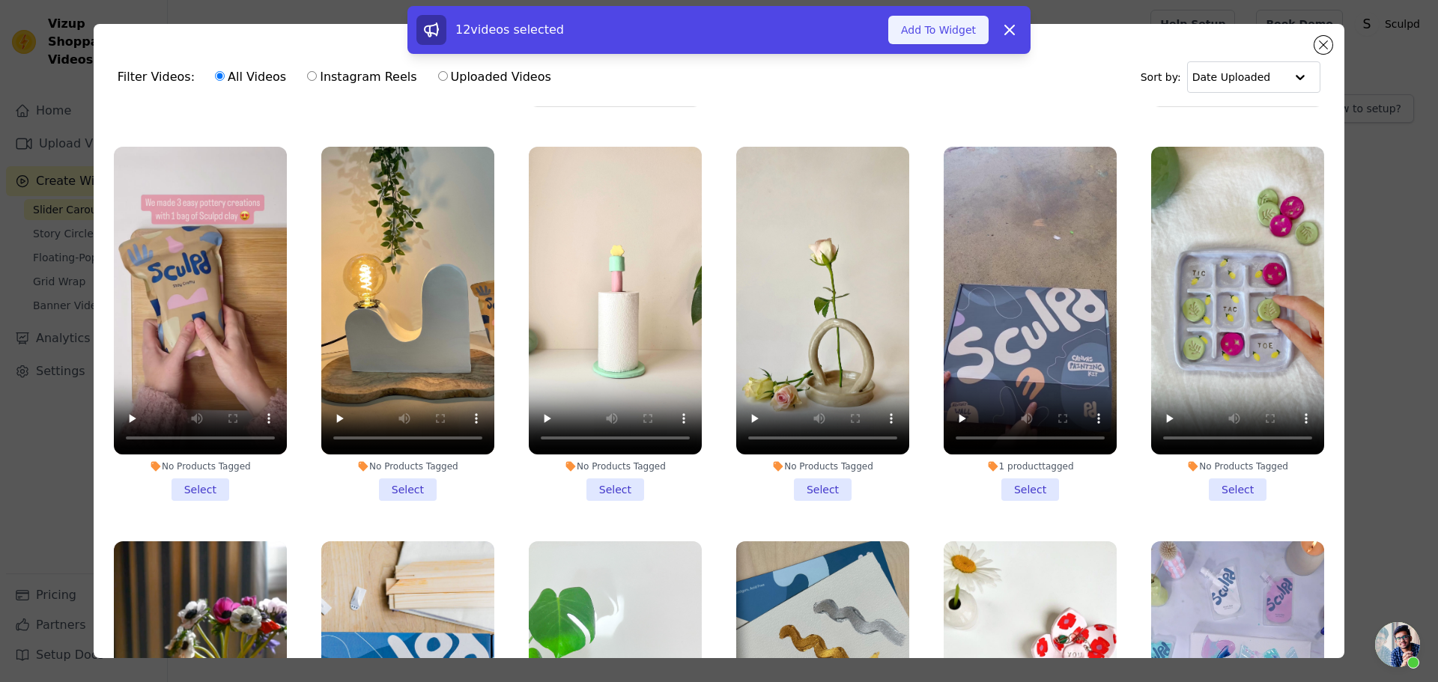
click at [930, 41] on button "Add To Widget" at bounding box center [938, 30] width 100 height 28
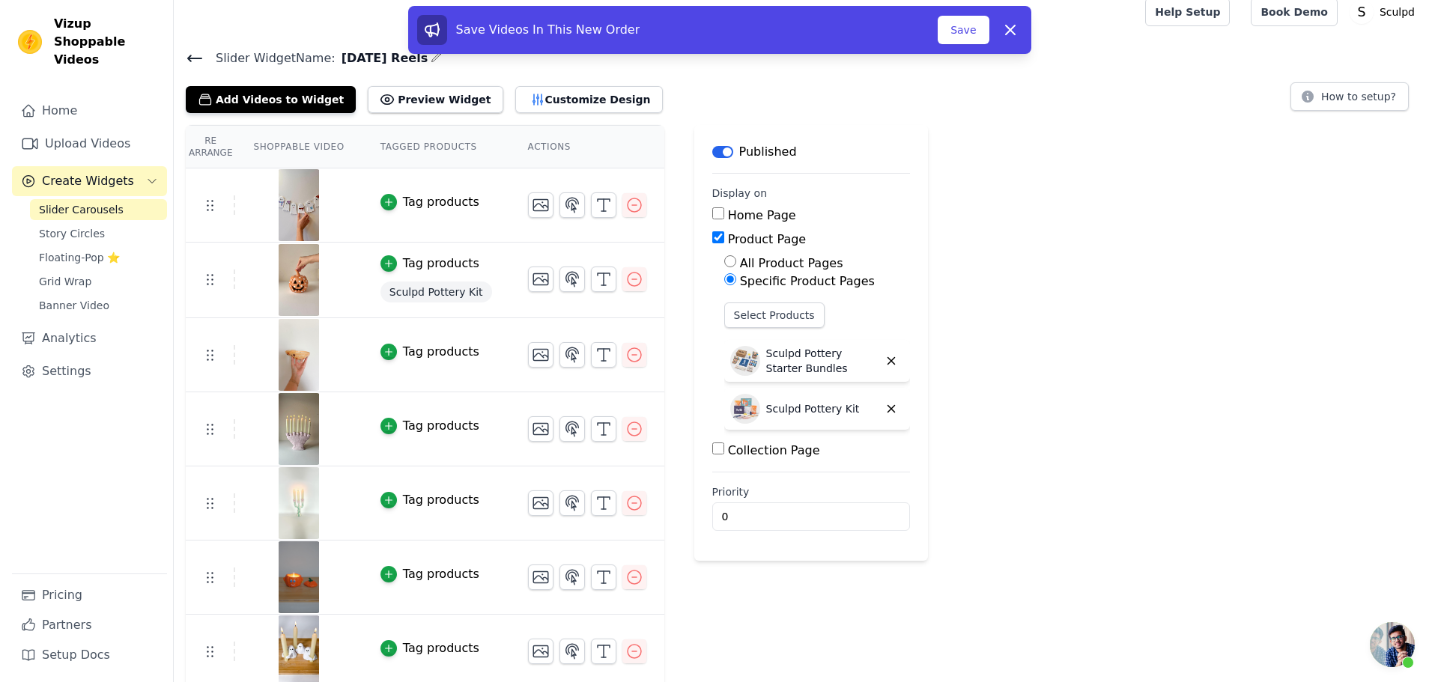
scroll to position [0, 0]
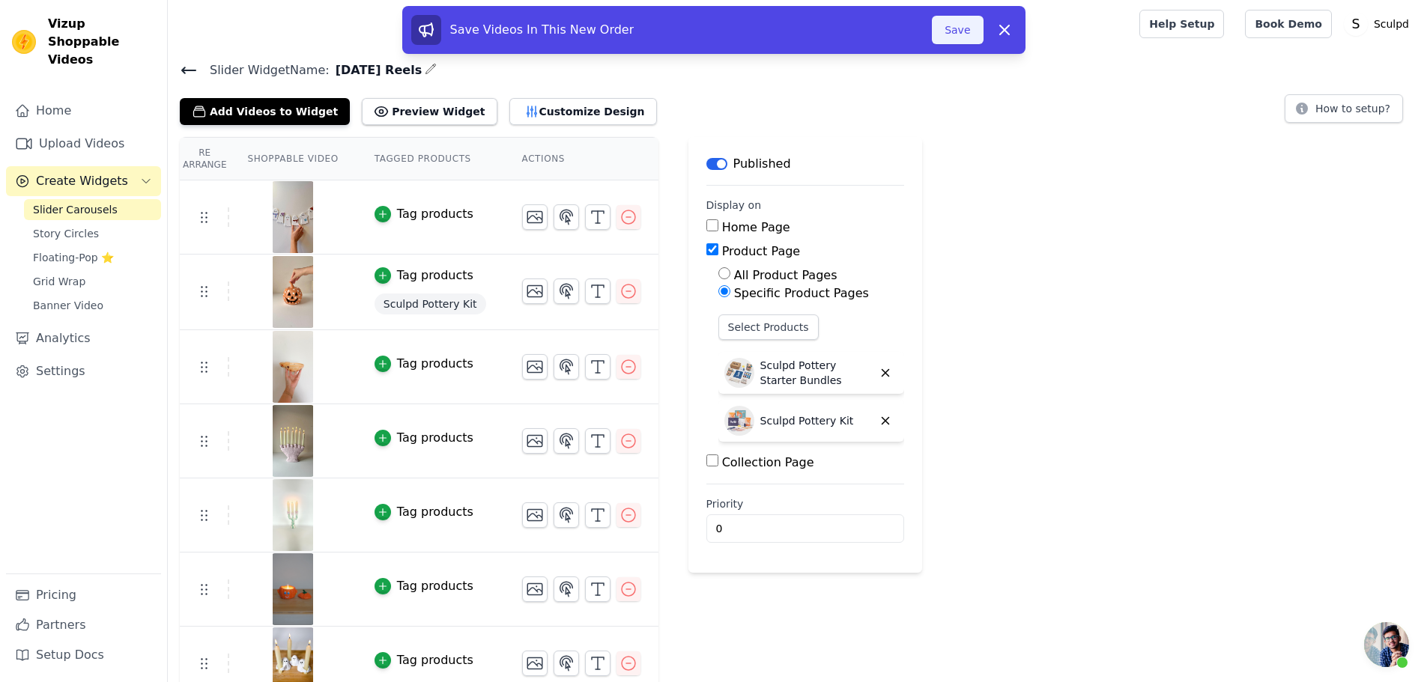
click at [961, 34] on button "Save" at bounding box center [957, 30] width 51 height 28
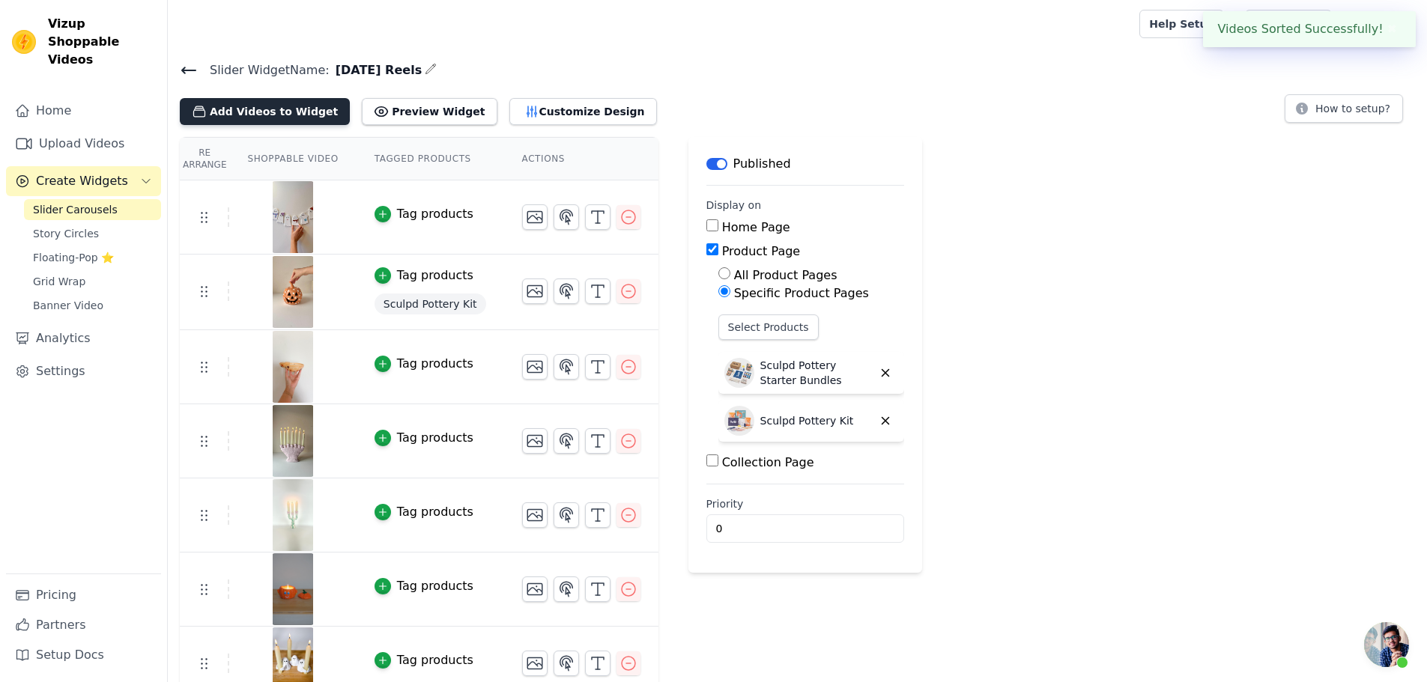
click at [287, 117] on button "Add Videos to Widget" at bounding box center [265, 111] width 170 height 27
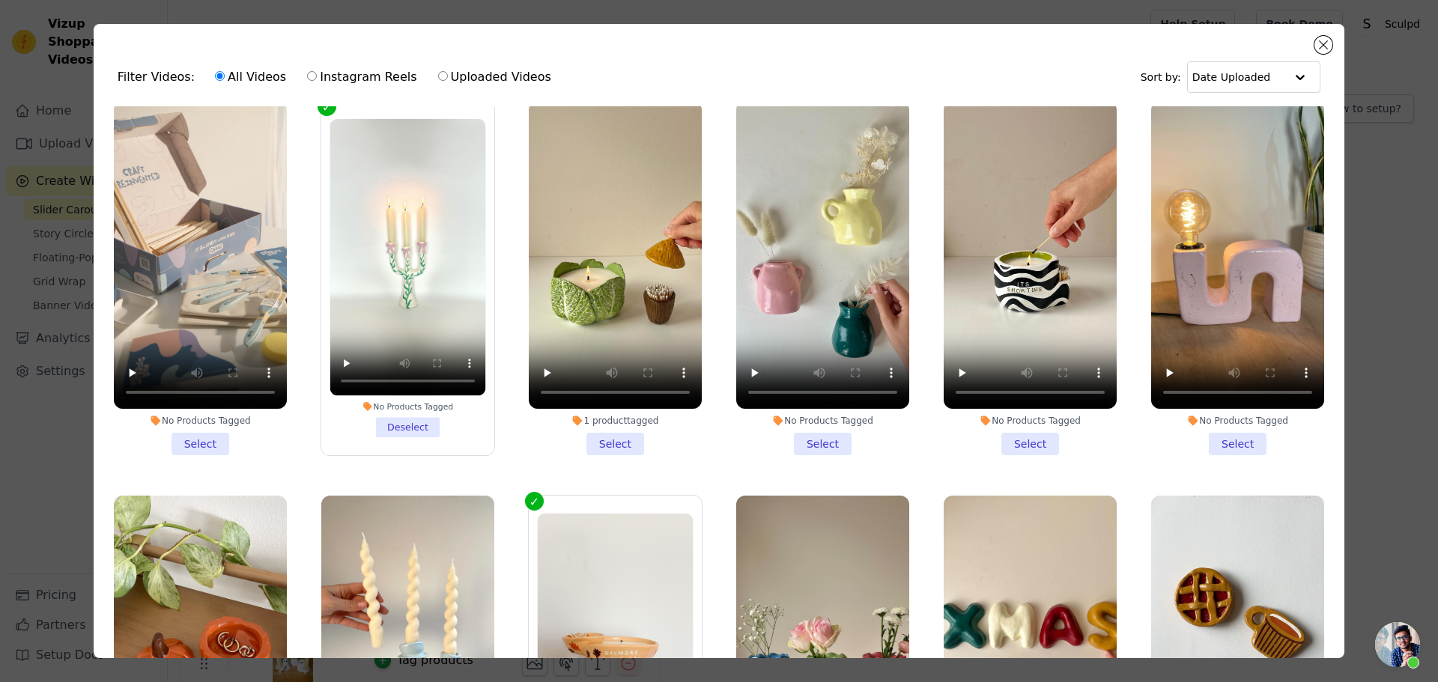
scroll to position [7326, 0]
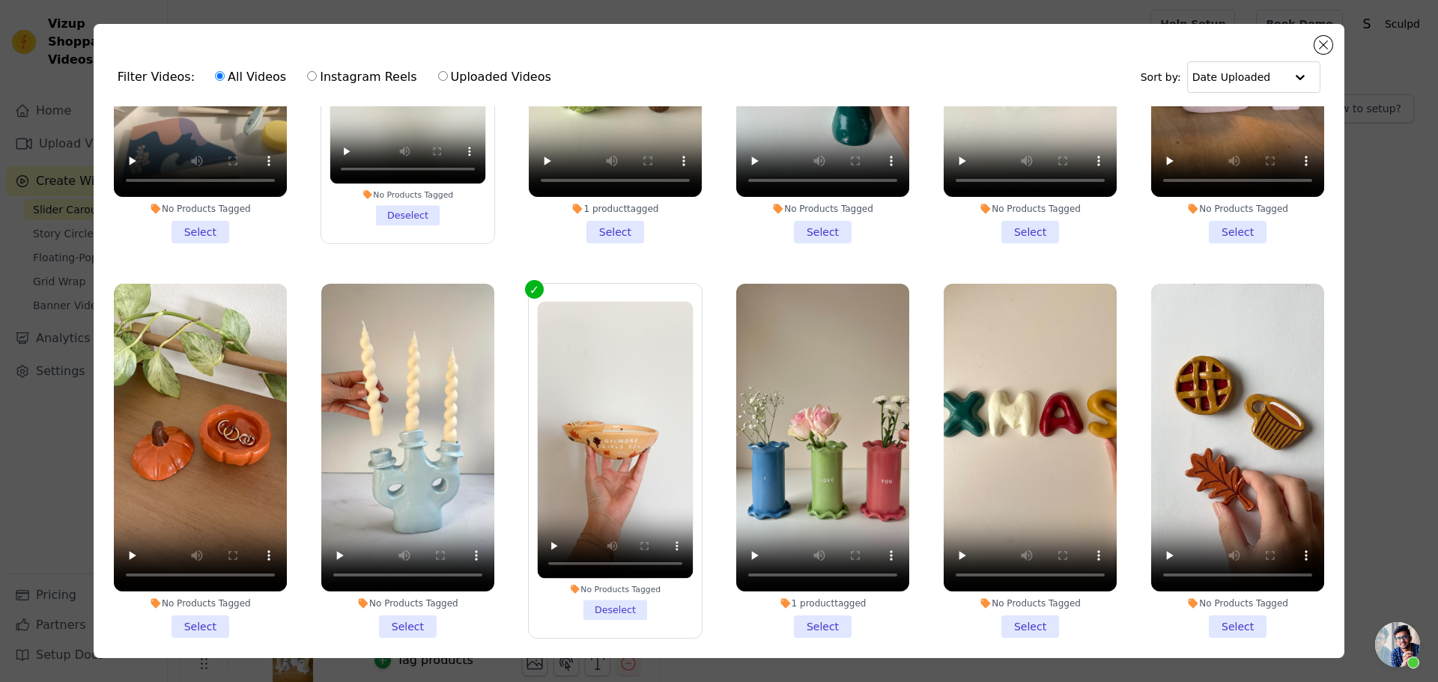
click at [195, 526] on li "No Products Tagged Select" at bounding box center [200, 461] width 173 height 354
click at [0, 0] on input "No Products Tagged Select" at bounding box center [0, 0] width 0 height 0
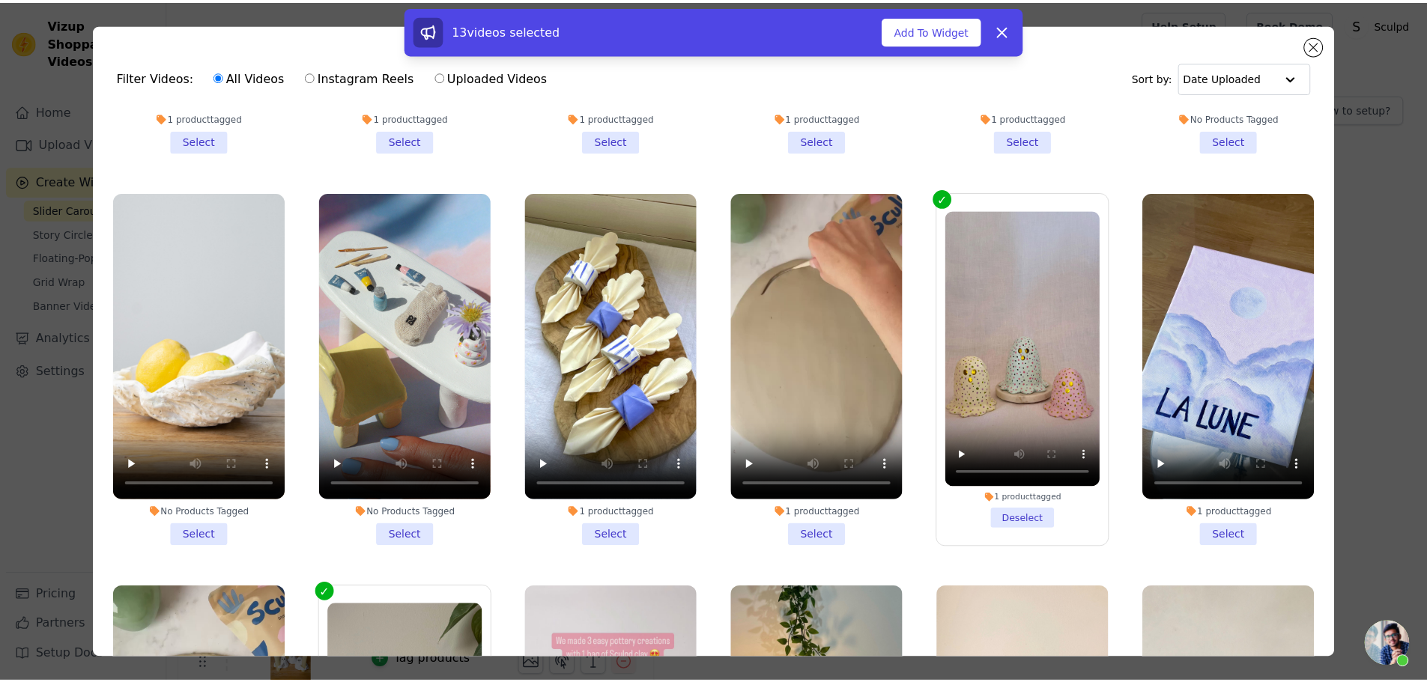
scroll to position [20571, 0]
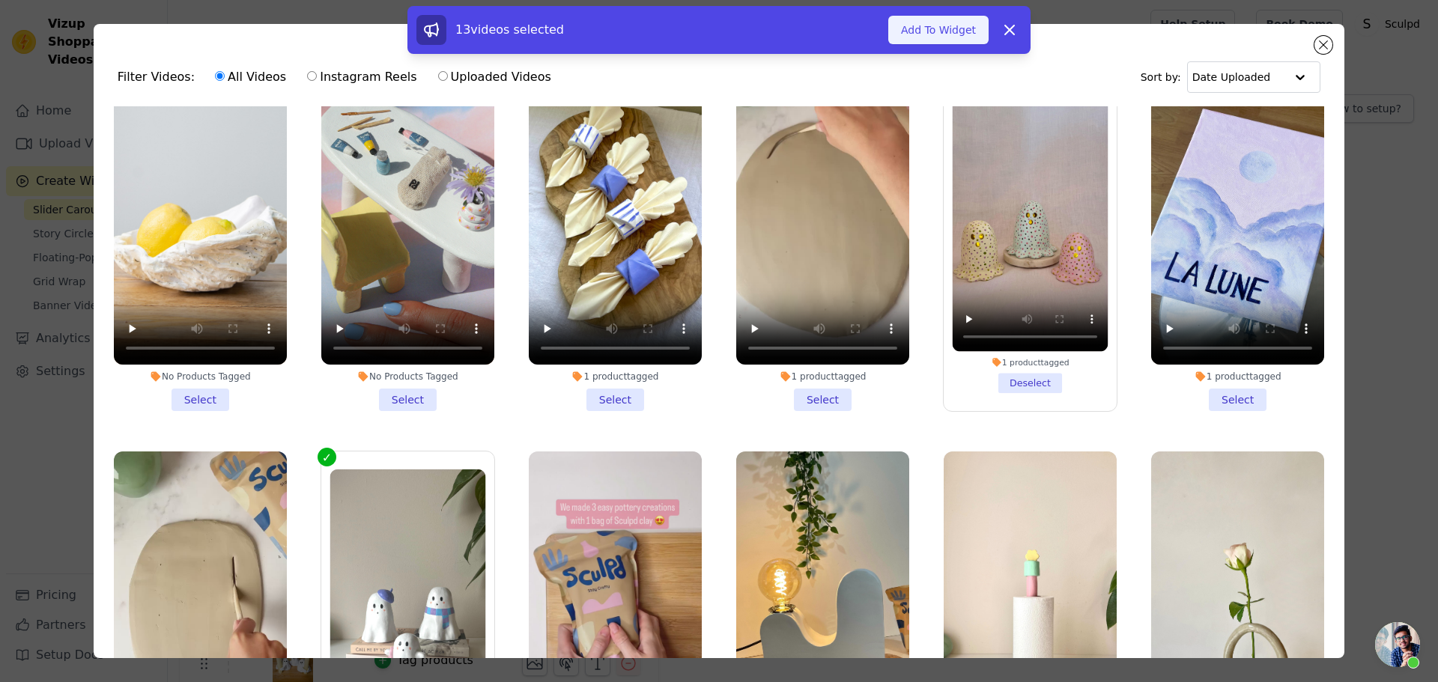
click at [953, 30] on button "Add To Widget" at bounding box center [938, 30] width 100 height 28
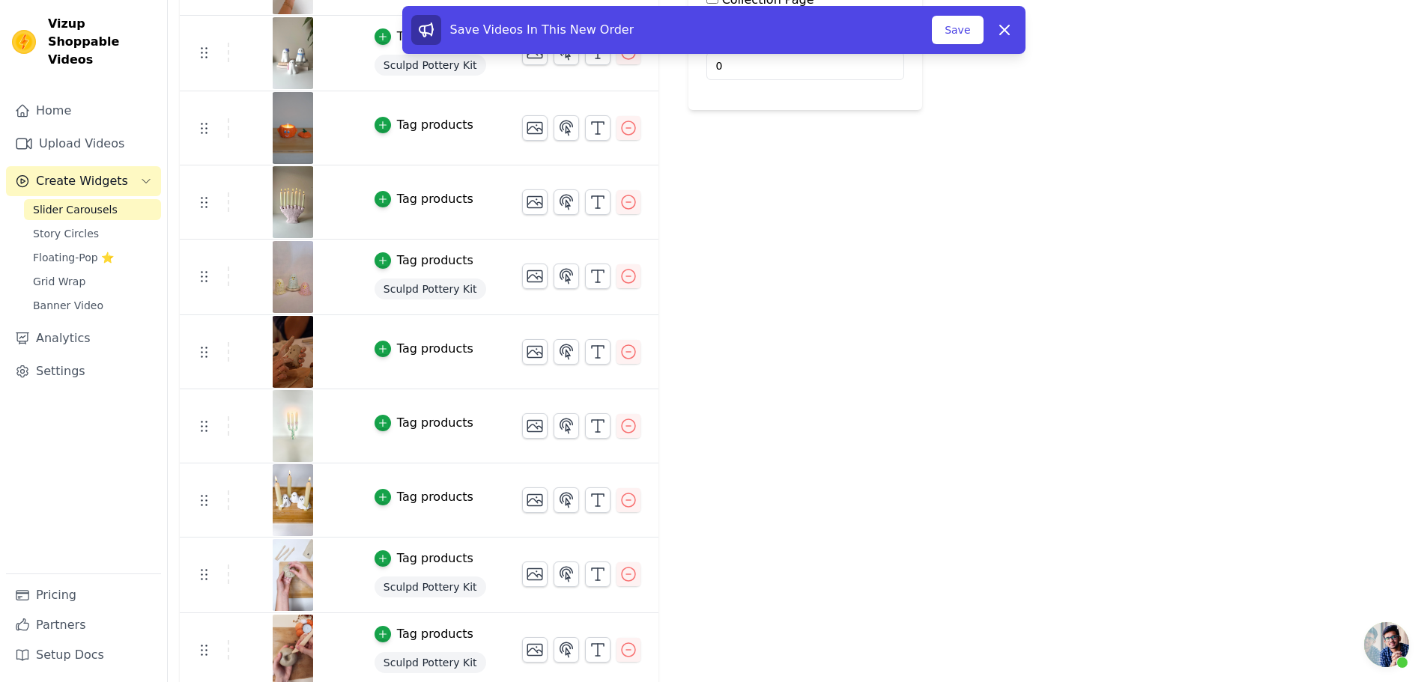
scroll to position [469, 0]
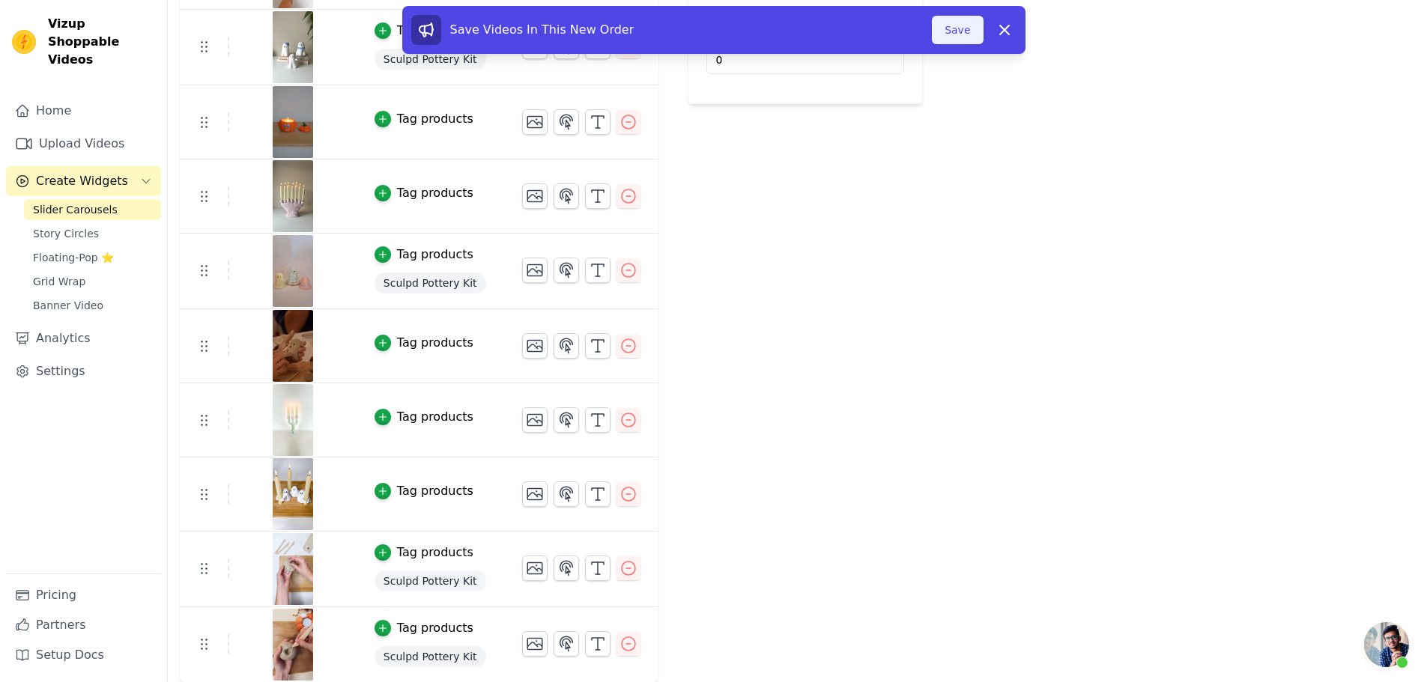
click at [967, 38] on button "Save" at bounding box center [957, 30] width 51 height 28
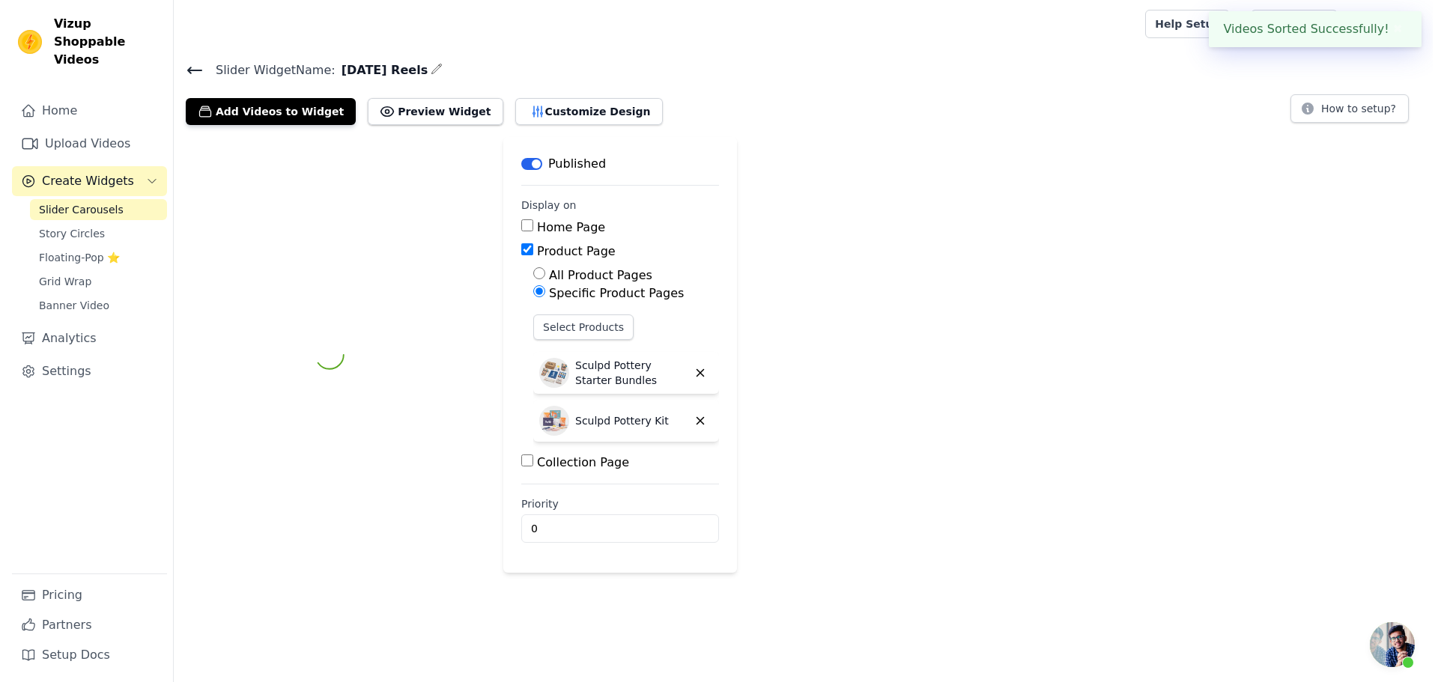
scroll to position [0, 0]
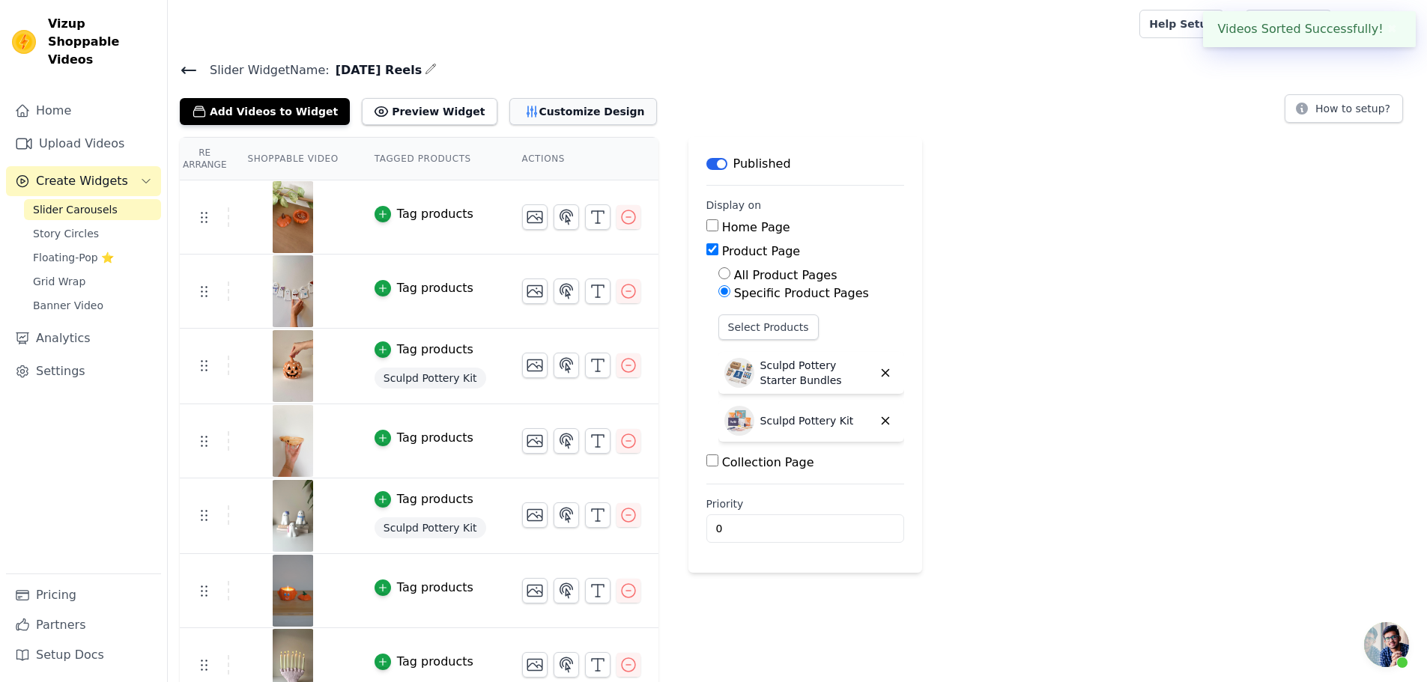
click at [538, 110] on button "Customize Design" at bounding box center [583, 111] width 148 height 27
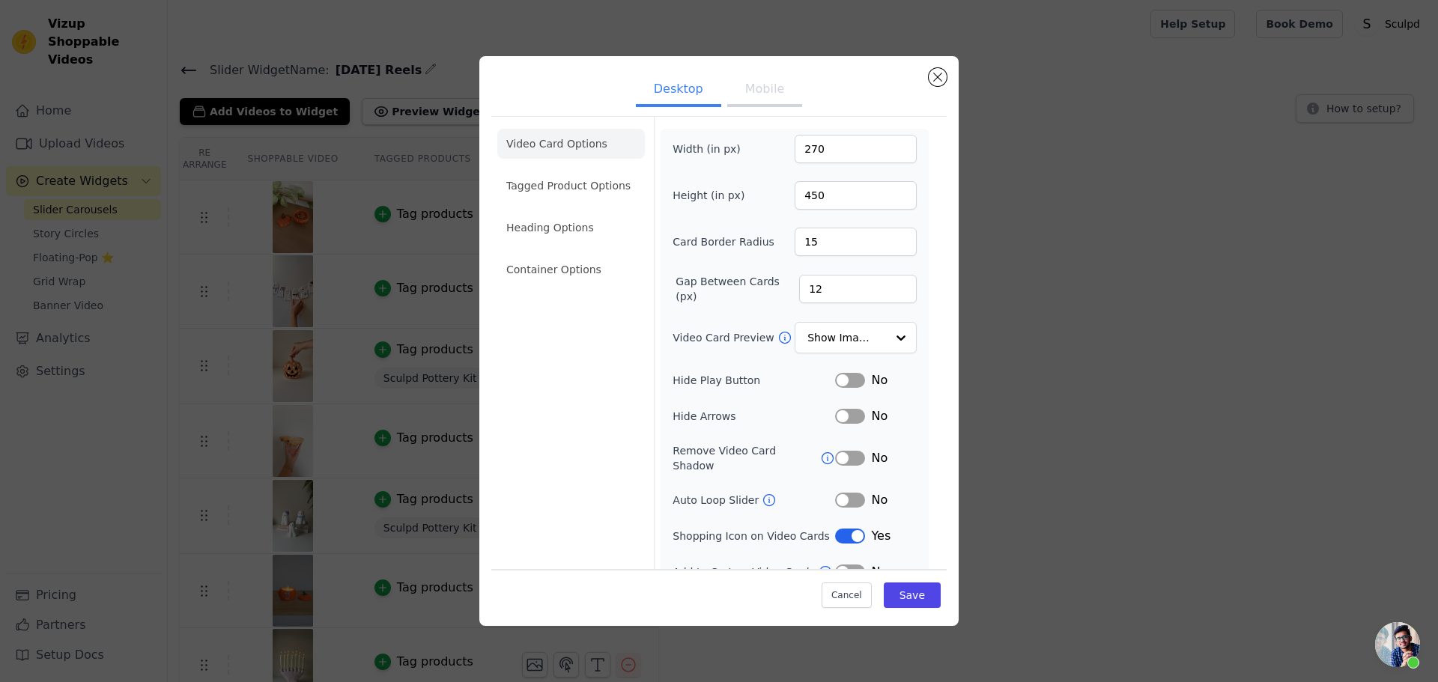
click at [739, 94] on button "Mobile" at bounding box center [764, 90] width 75 height 33
click at [842, 418] on button "Label" at bounding box center [850, 416] width 30 height 15
click at [919, 601] on button "Save" at bounding box center [912, 595] width 57 height 25
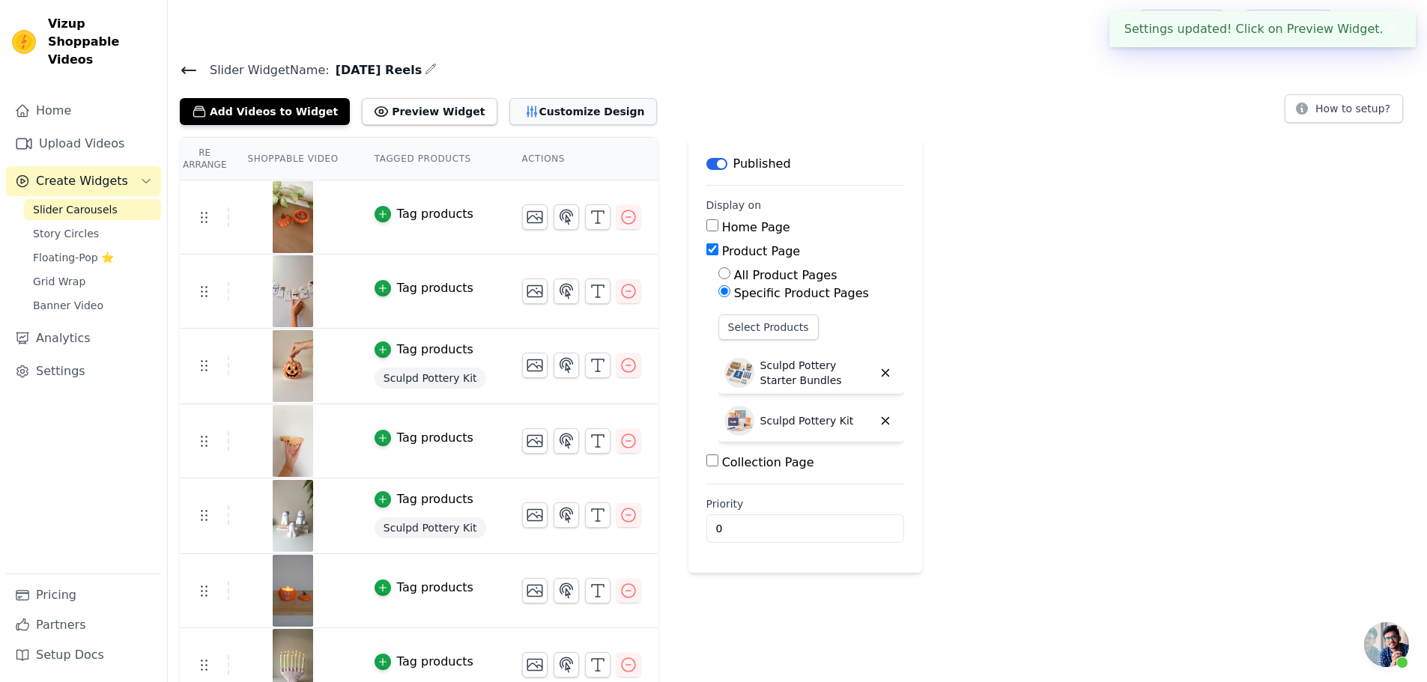
click at [536, 110] on button "Customize Design" at bounding box center [583, 111] width 148 height 27
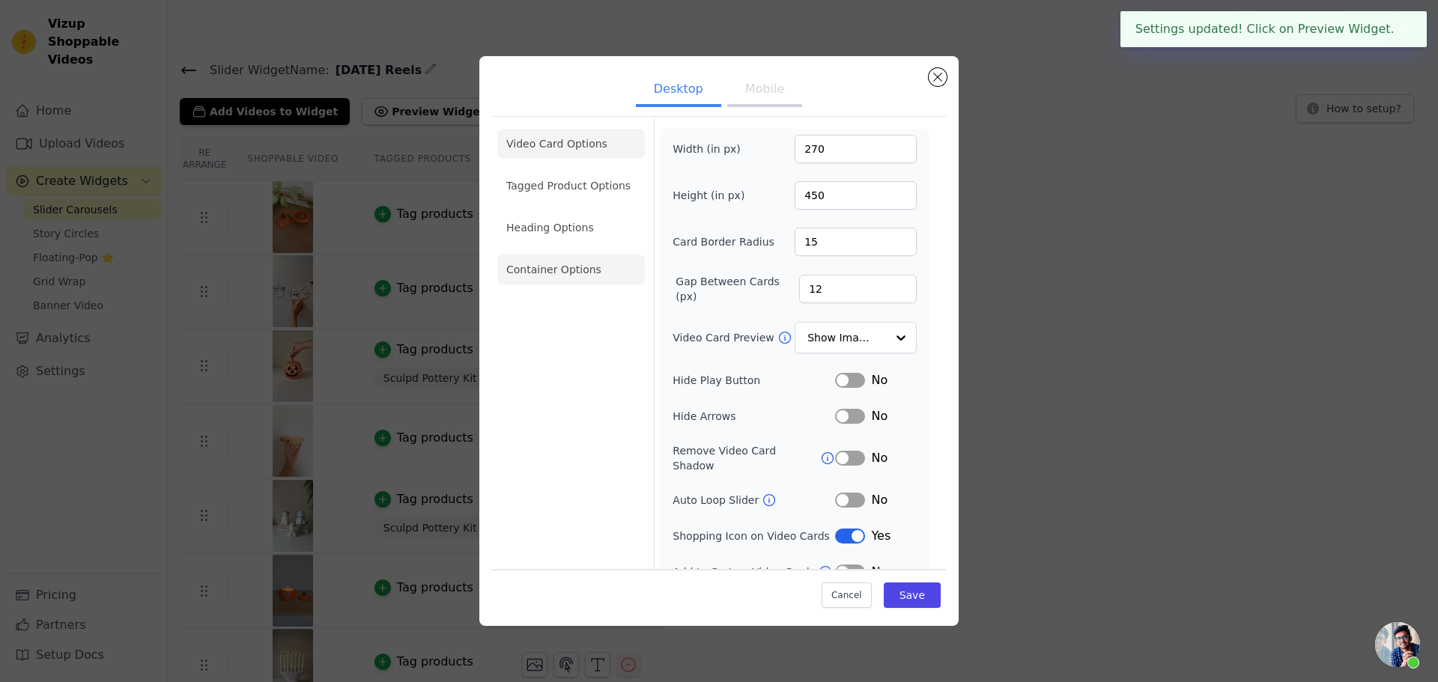
click at [562, 273] on li "Container Options" at bounding box center [571, 270] width 148 height 30
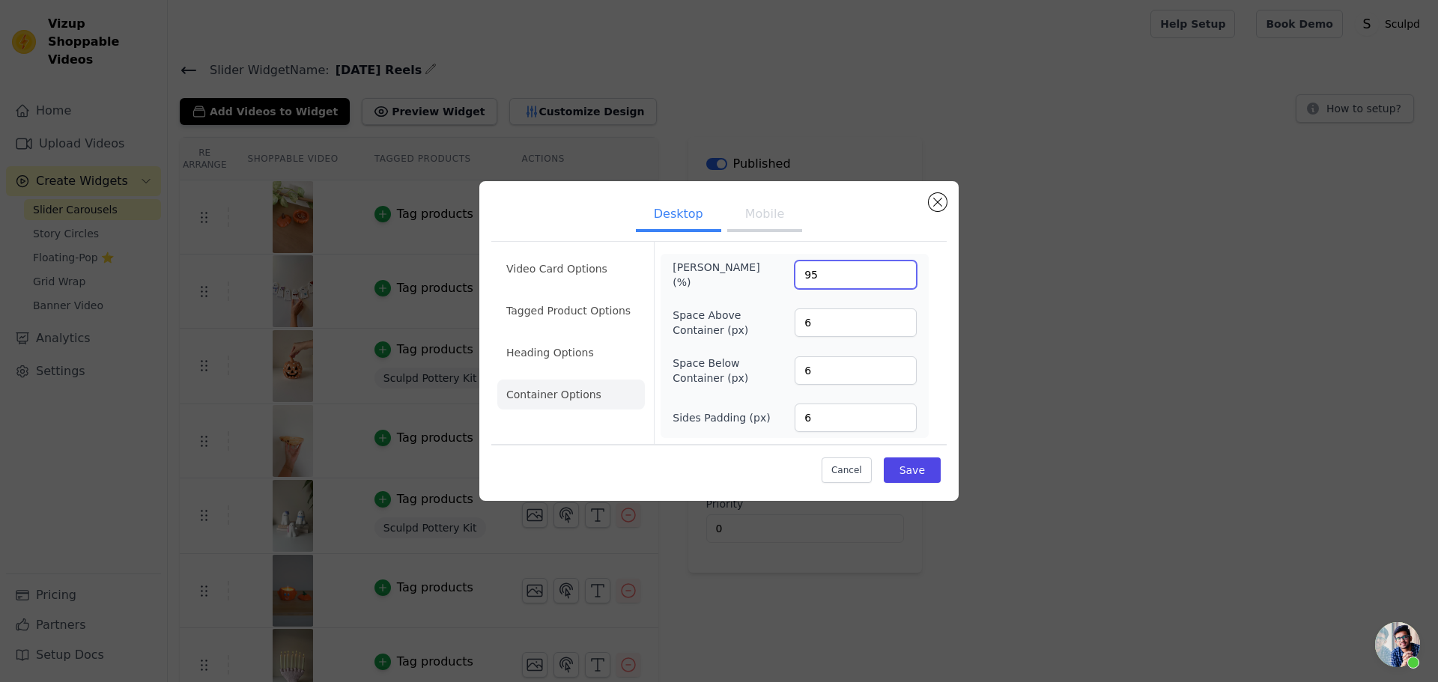
click at [807, 282] on input "95" at bounding box center [856, 275] width 122 height 28
type input "100"
click at [916, 476] on button "Save" at bounding box center [912, 470] width 57 height 25
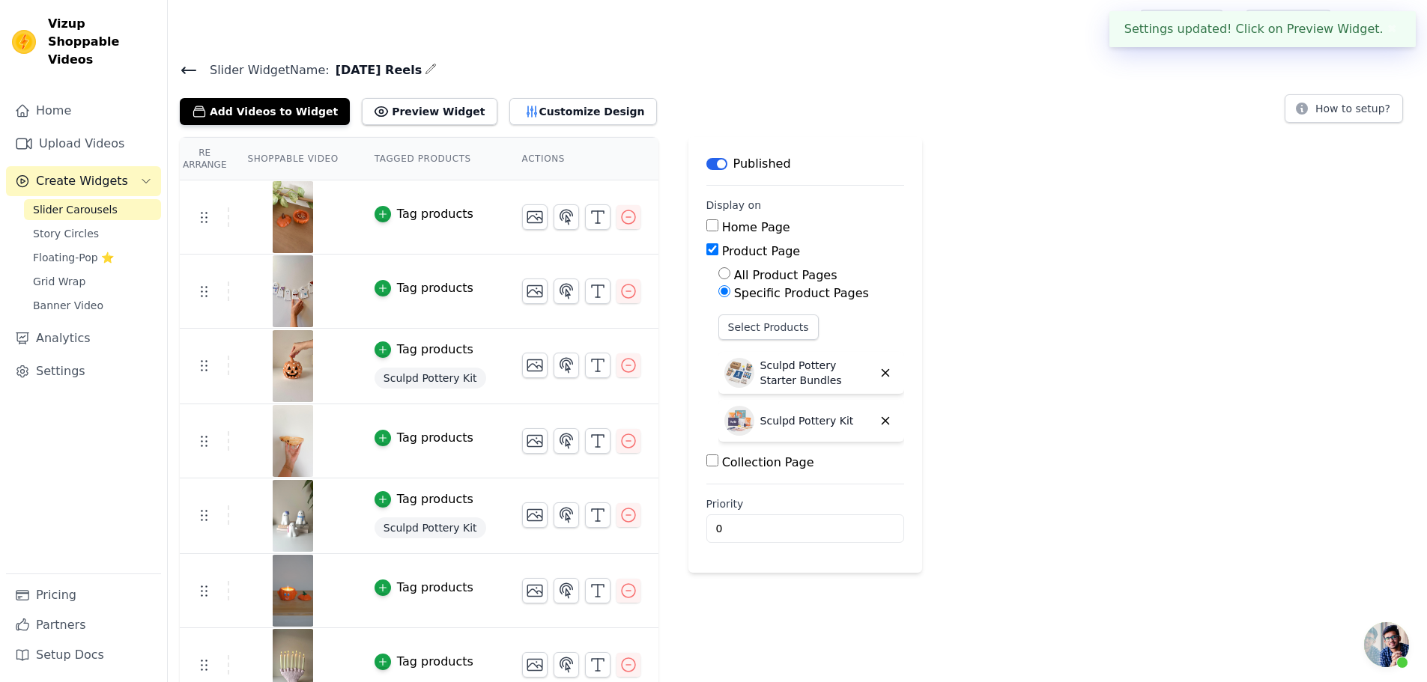
click at [565, 119] on button "Customize Design" at bounding box center [583, 111] width 148 height 27
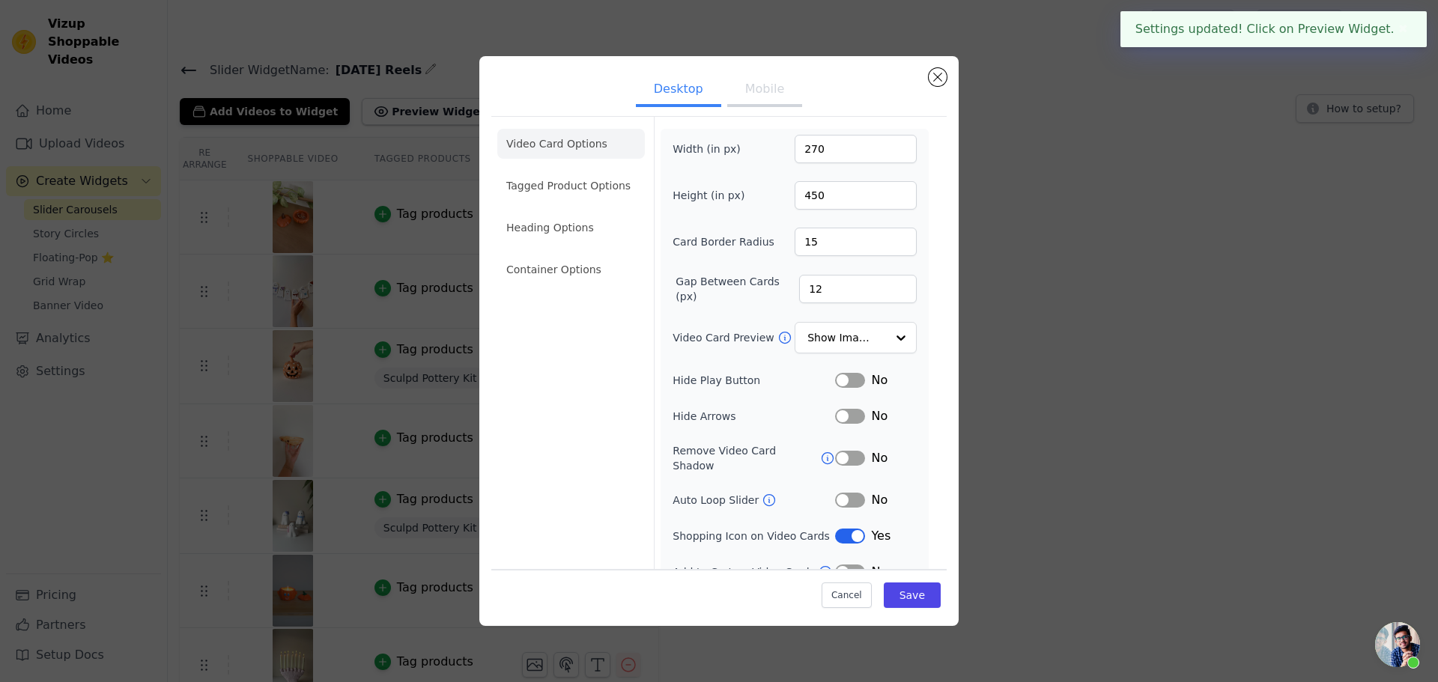
click at [770, 85] on button "Mobile" at bounding box center [764, 90] width 75 height 33
click at [561, 263] on li "Container Options" at bounding box center [571, 270] width 148 height 30
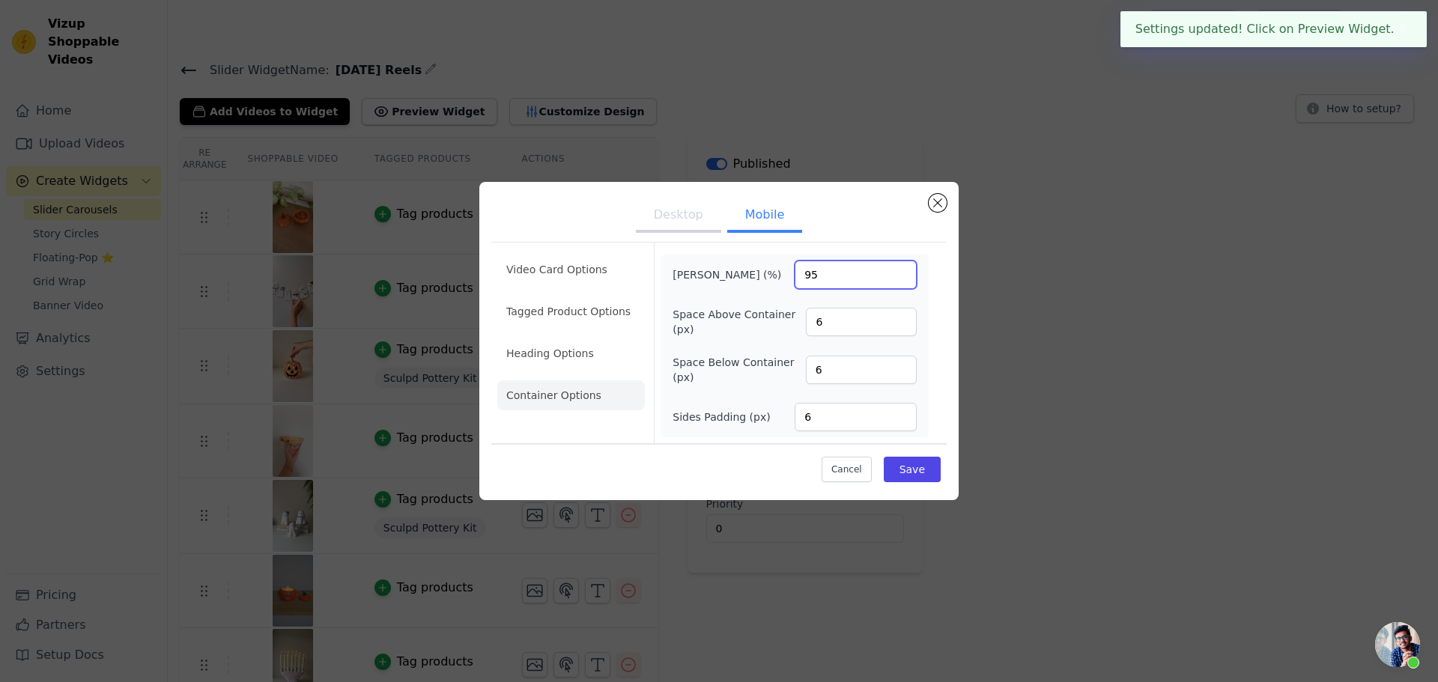
click at [808, 279] on input "95" at bounding box center [856, 275] width 122 height 28
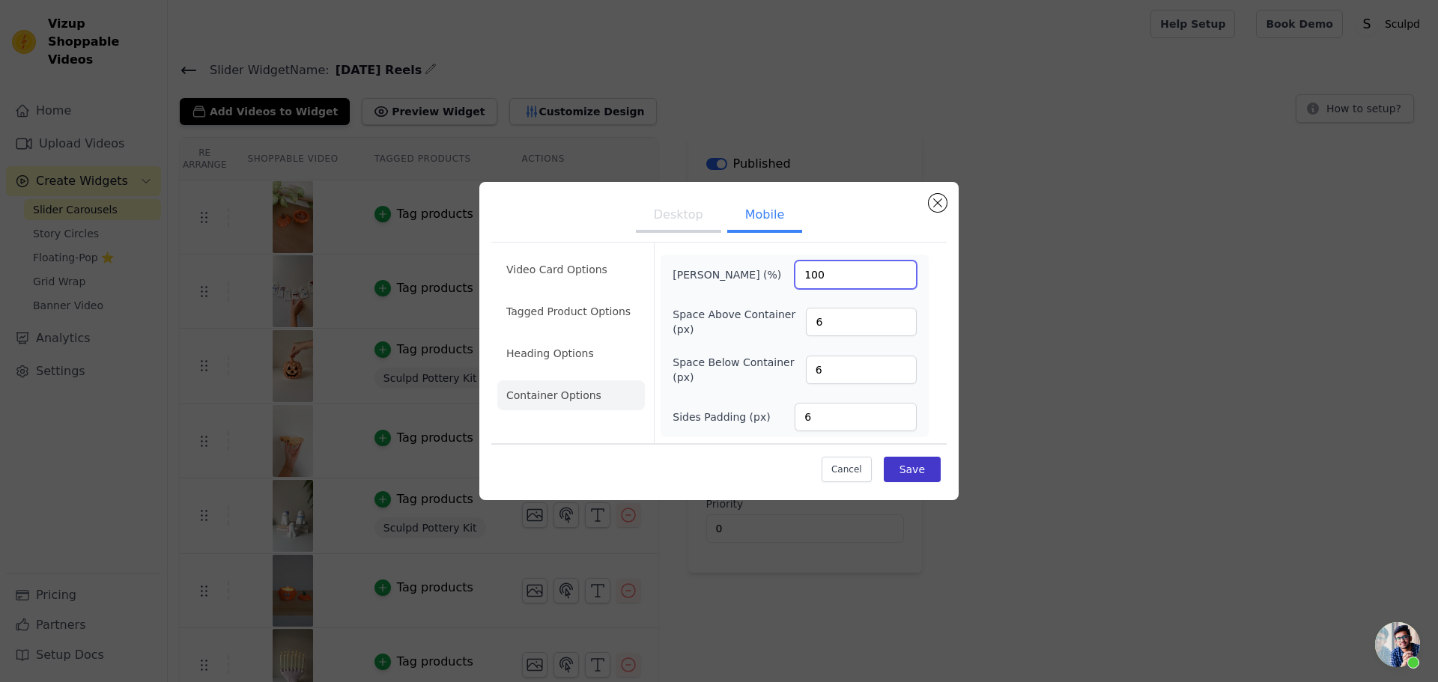
type input "100"
drag, startPoint x: 921, startPoint y: 470, endPoint x: 936, endPoint y: 479, distance: 17.5
click at [921, 471] on button "Save" at bounding box center [912, 469] width 57 height 25
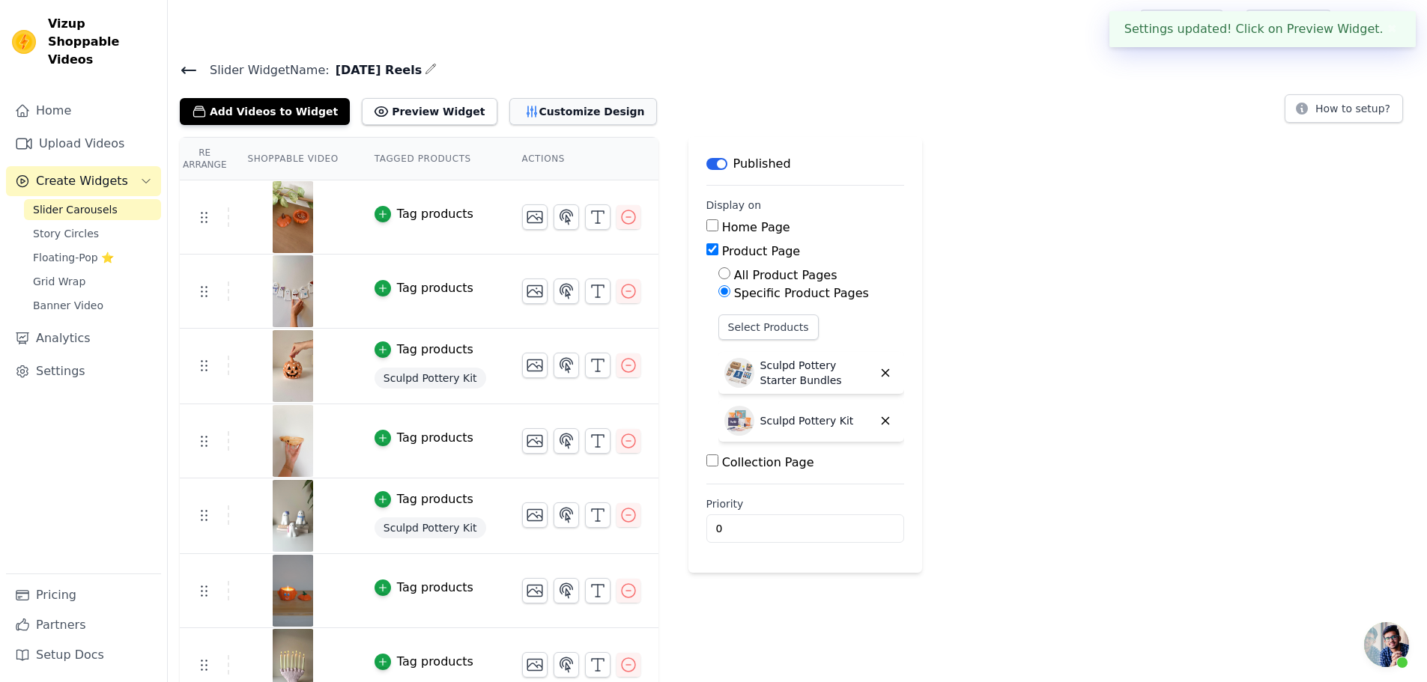
click at [529, 111] on button "Customize Design" at bounding box center [583, 111] width 148 height 27
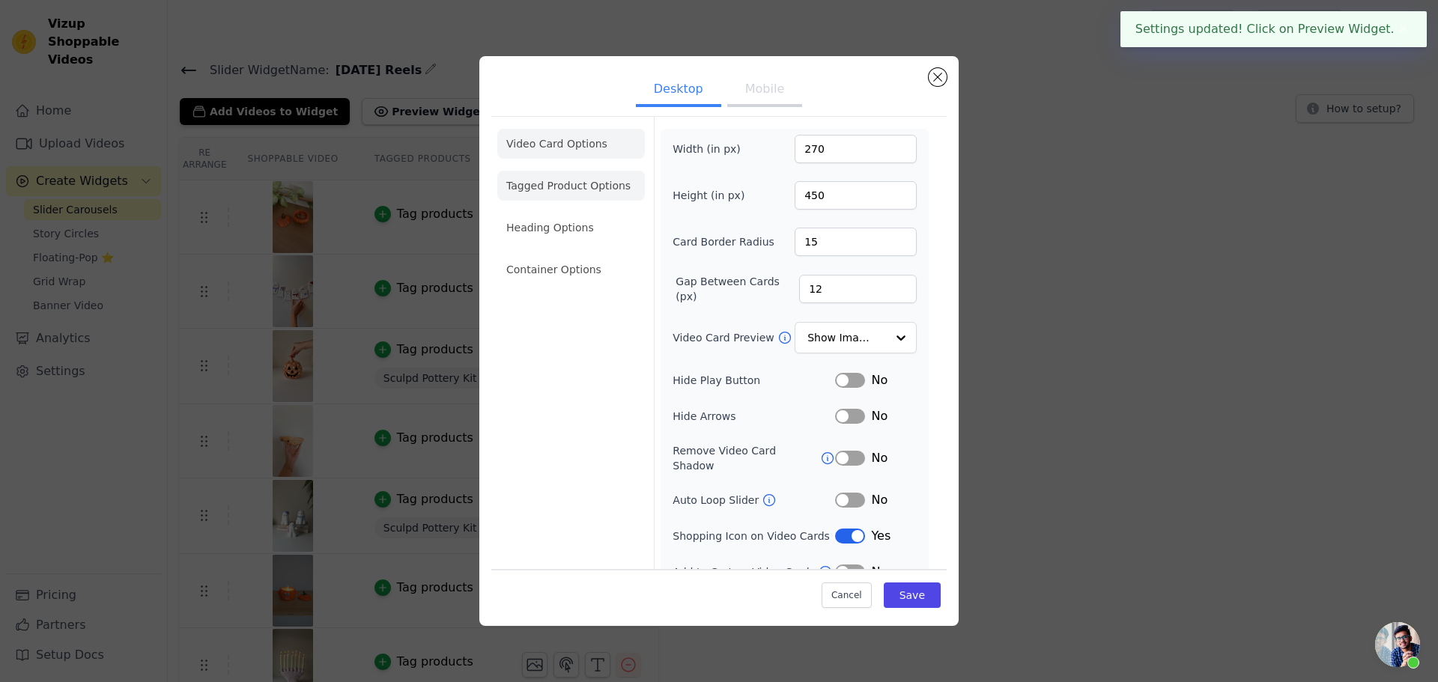
click at [547, 185] on li "Tagged Product Options" at bounding box center [571, 186] width 148 height 30
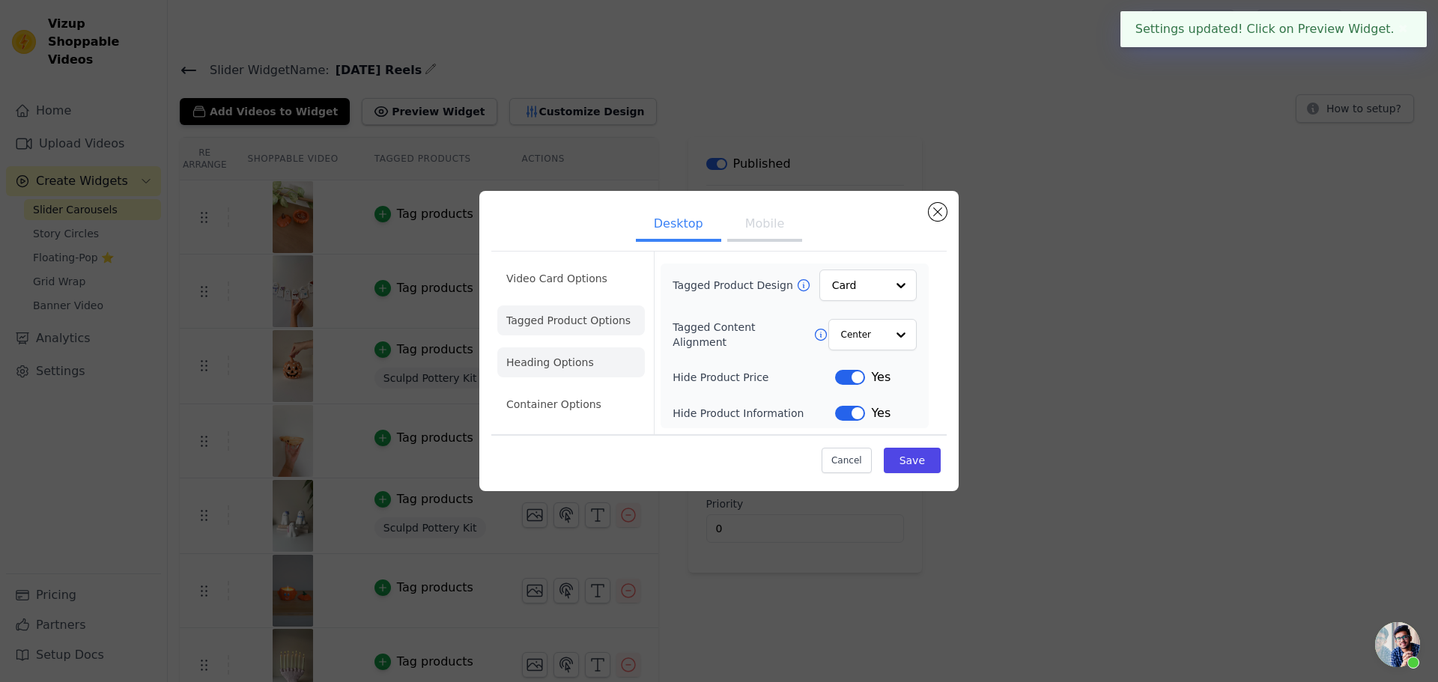
click at [569, 353] on li "Heading Options" at bounding box center [571, 362] width 148 height 30
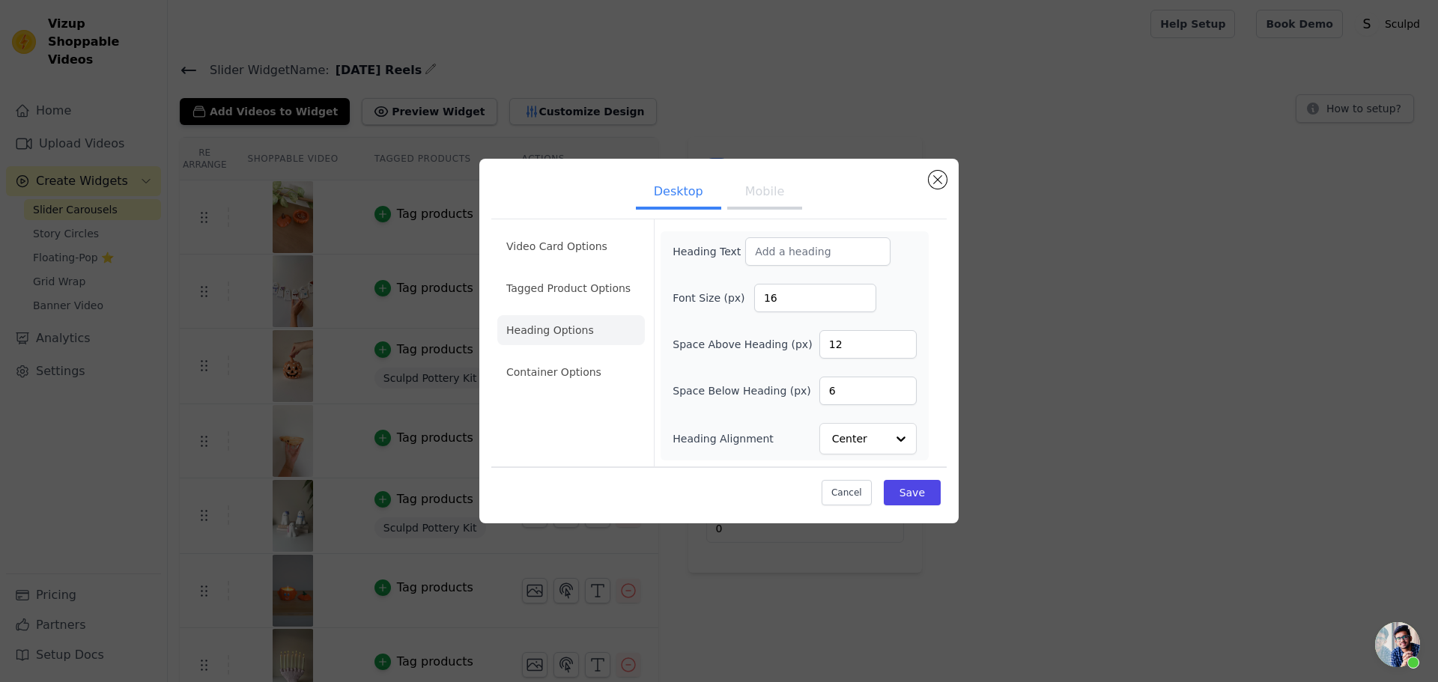
click at [943, 171] on ul "Desktop Mobile" at bounding box center [718, 193] width 455 height 45
click at [944, 183] on button "Close modal" at bounding box center [938, 180] width 18 height 18
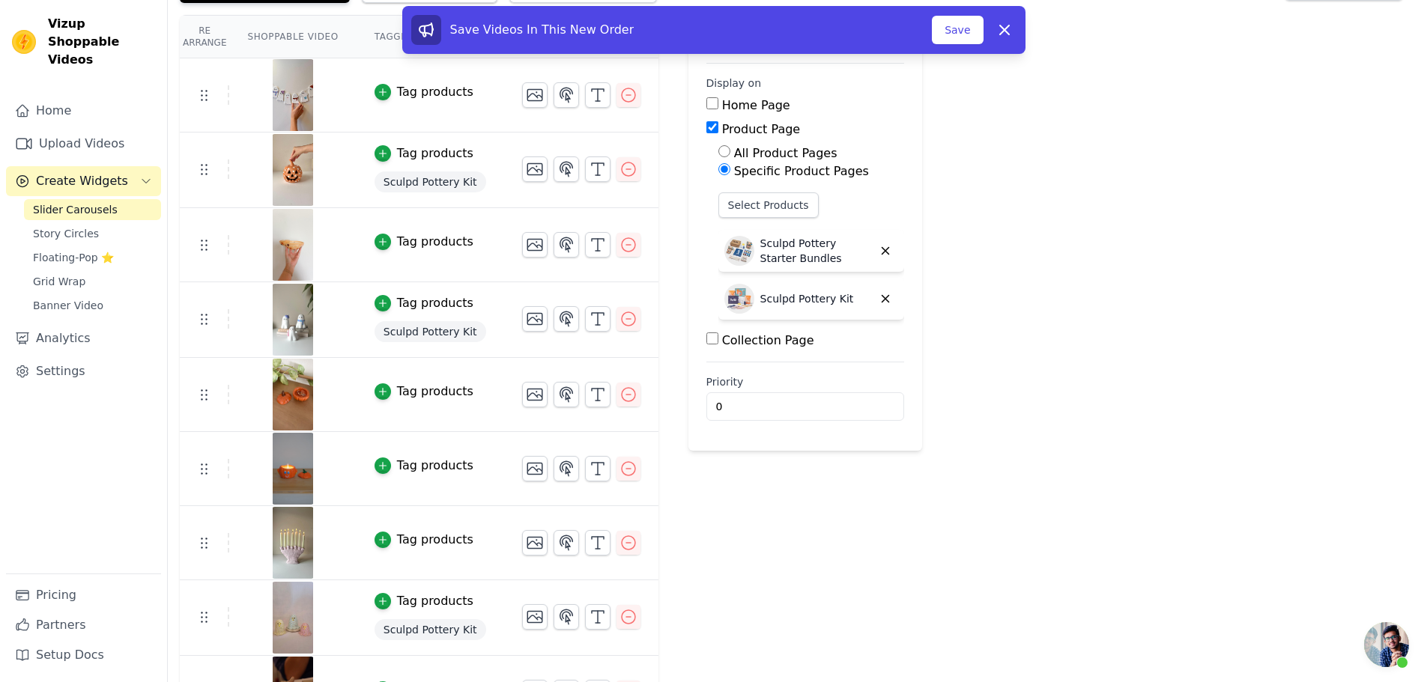
scroll to position [150, 0]
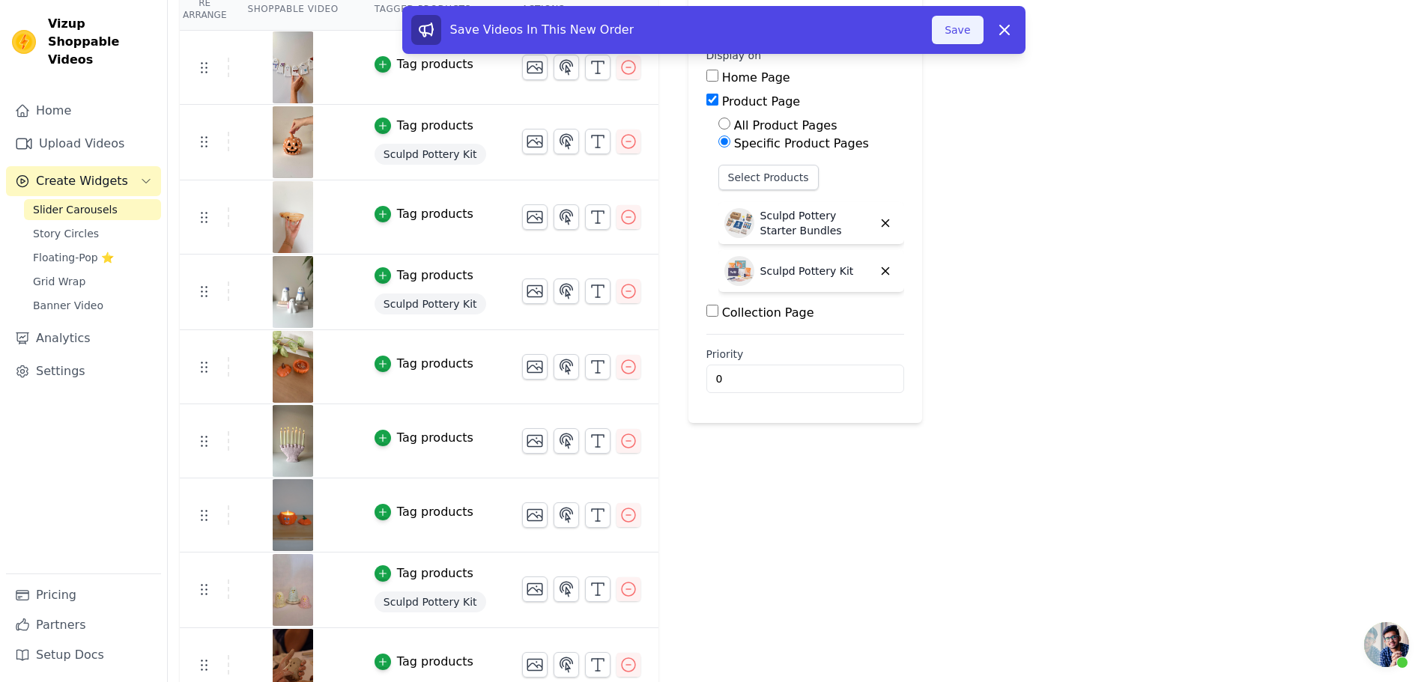
click at [969, 28] on button "Save" at bounding box center [957, 30] width 51 height 28
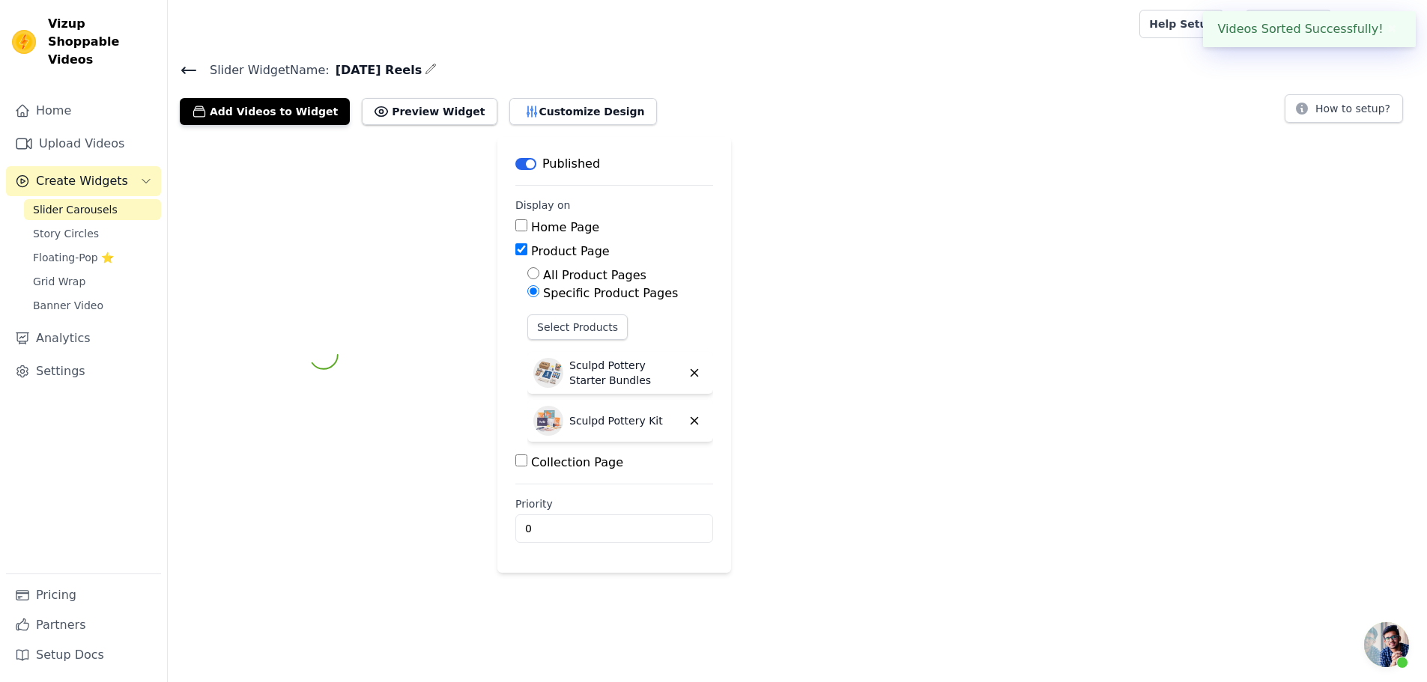
scroll to position [0, 0]
